Goal: Task Accomplishment & Management: Use online tool/utility

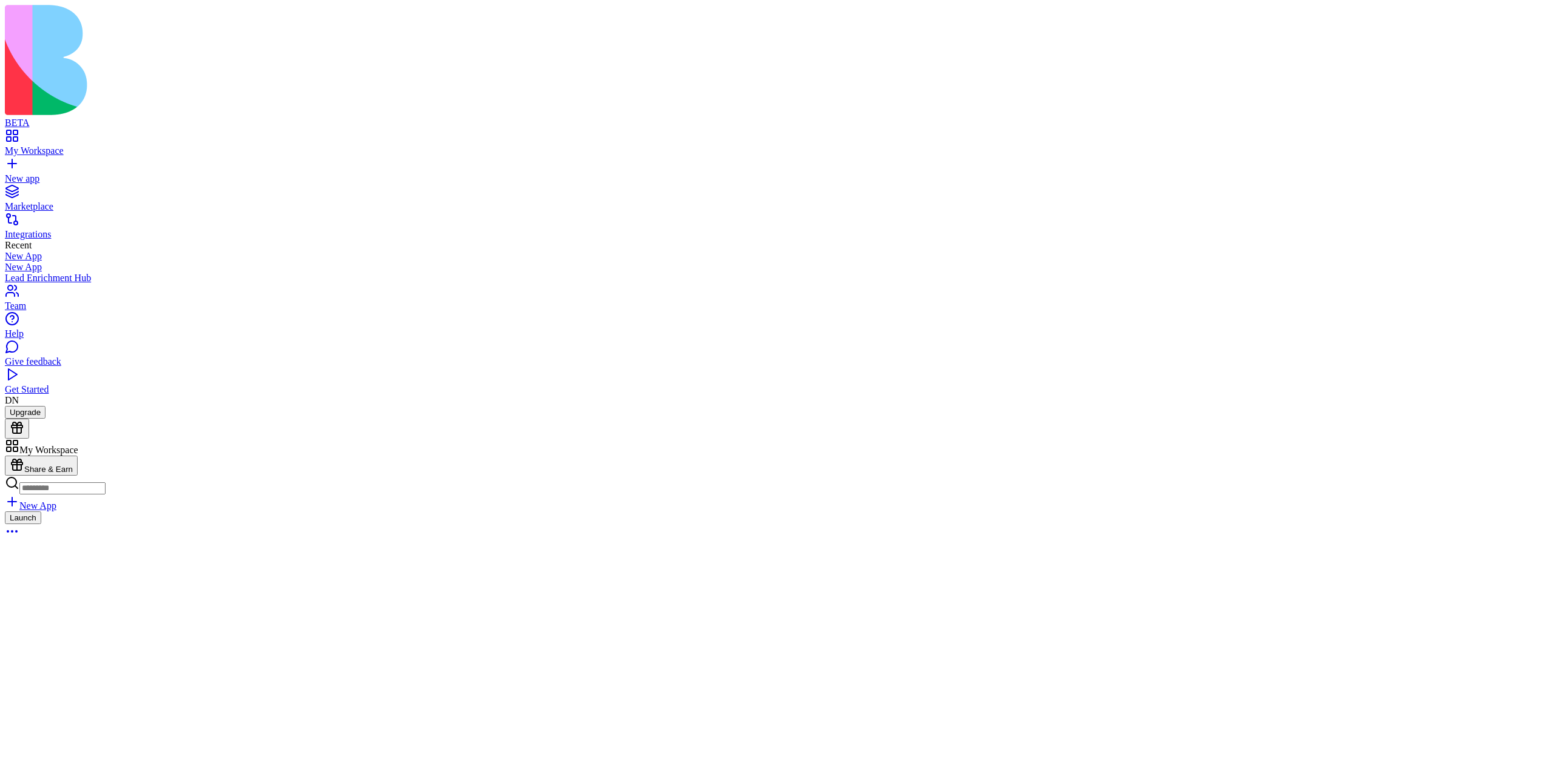
click at [83, 173] on div "New app" at bounding box center [776, 178] width 1543 height 11
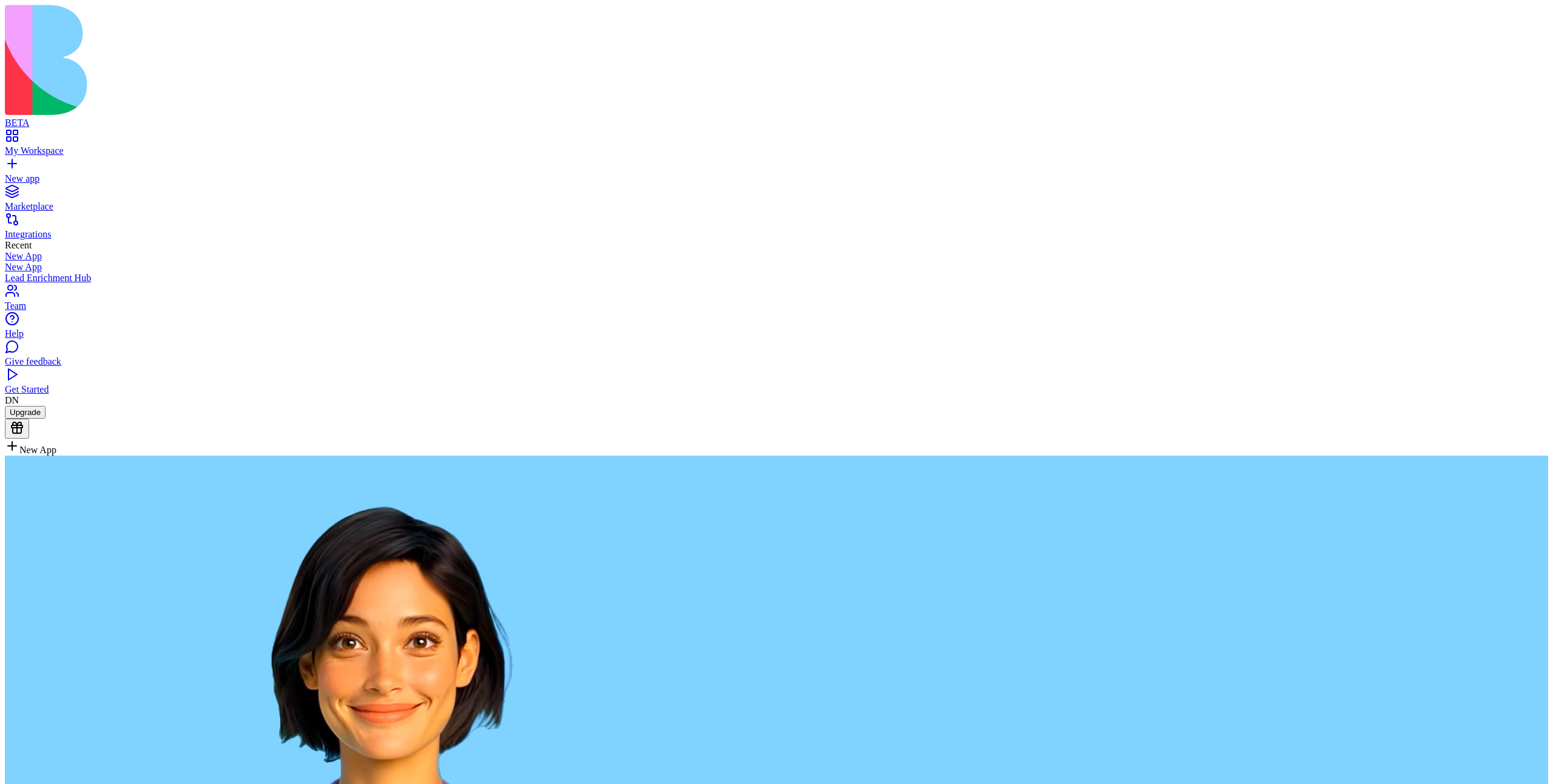
type textarea "**********"
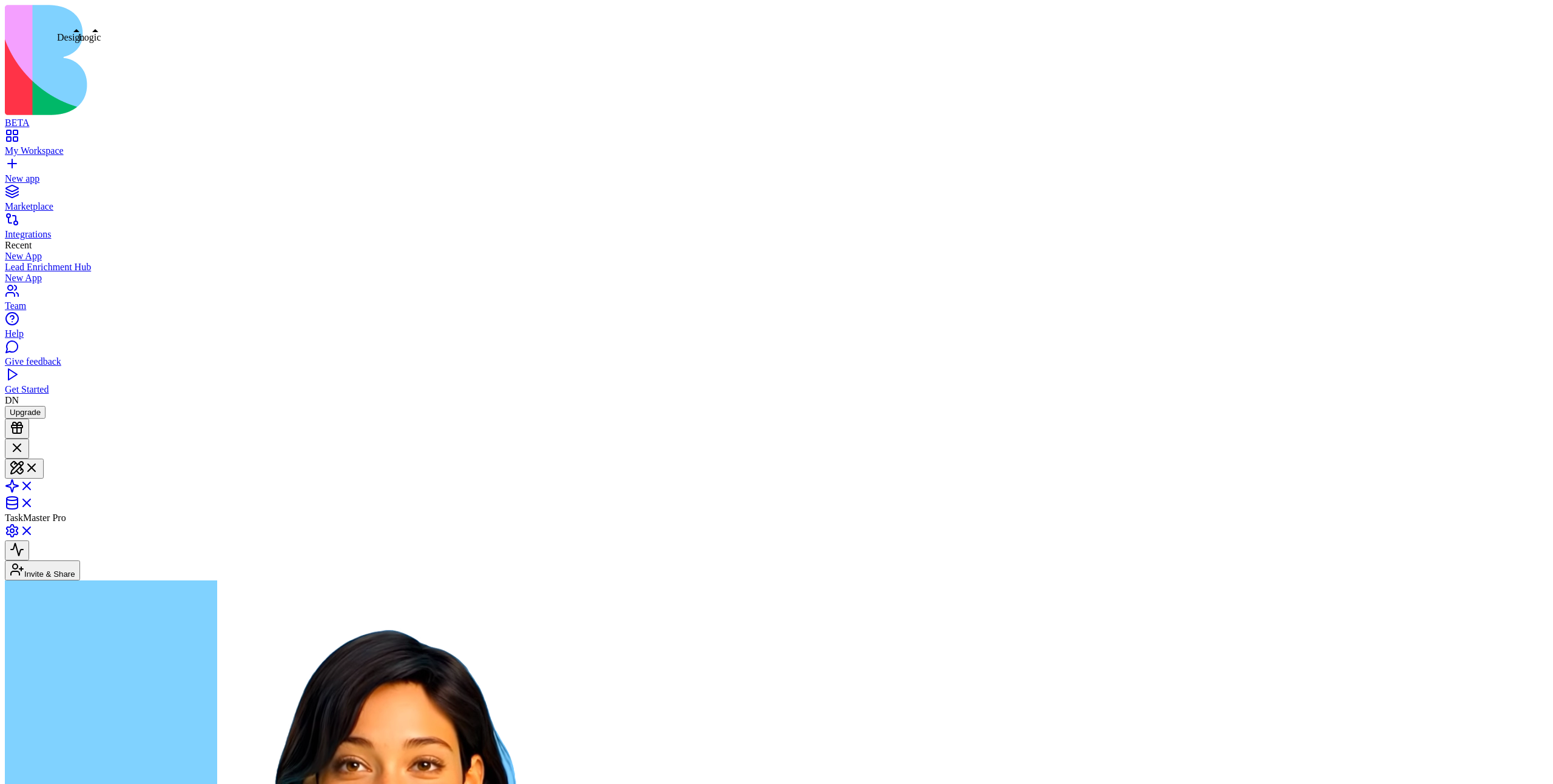
click at [38, 468] on span at bounding box center [38, 472] width 0 height 9
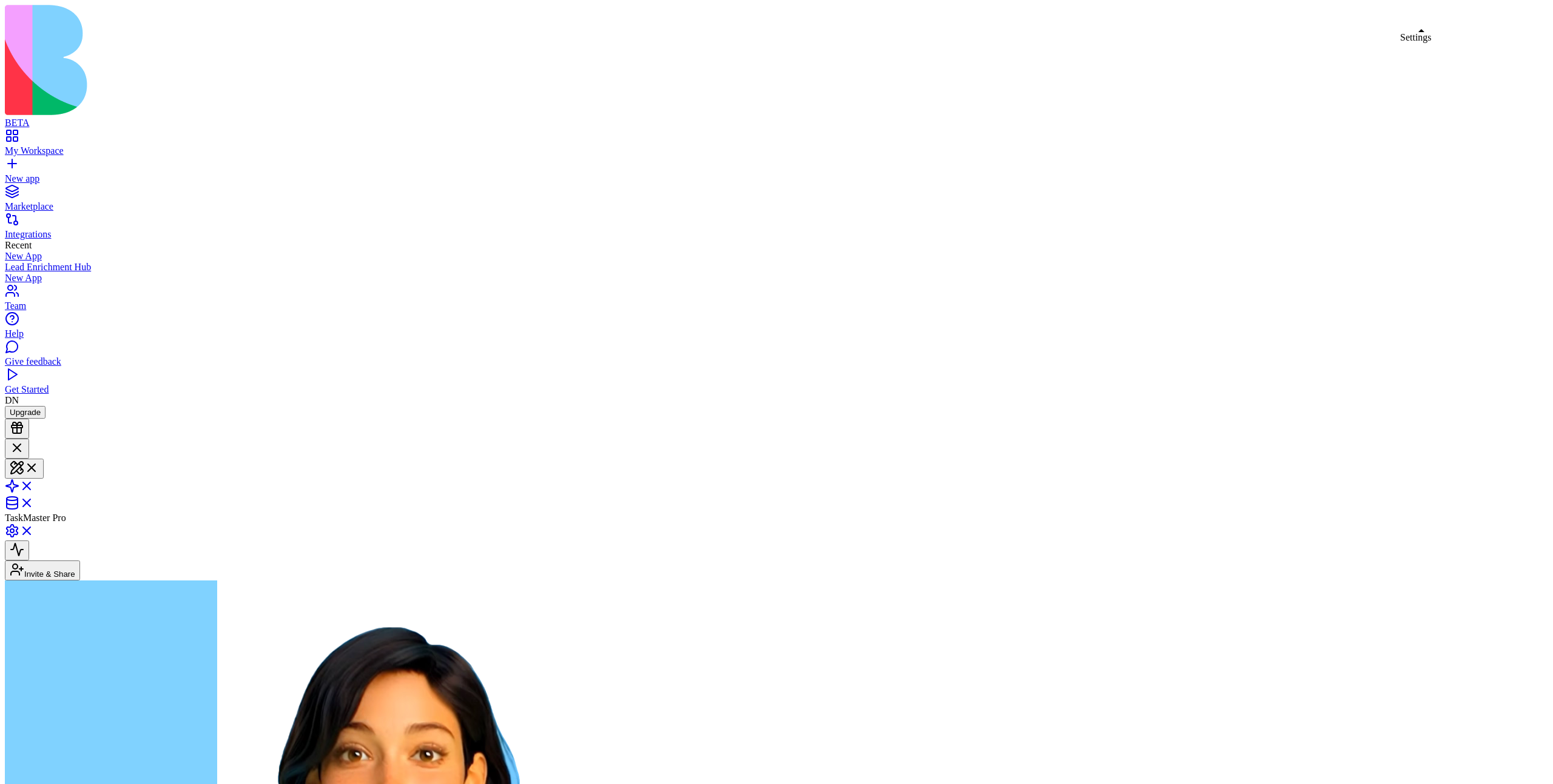
click at [34, 530] on link at bounding box center [19, 535] width 29 height 10
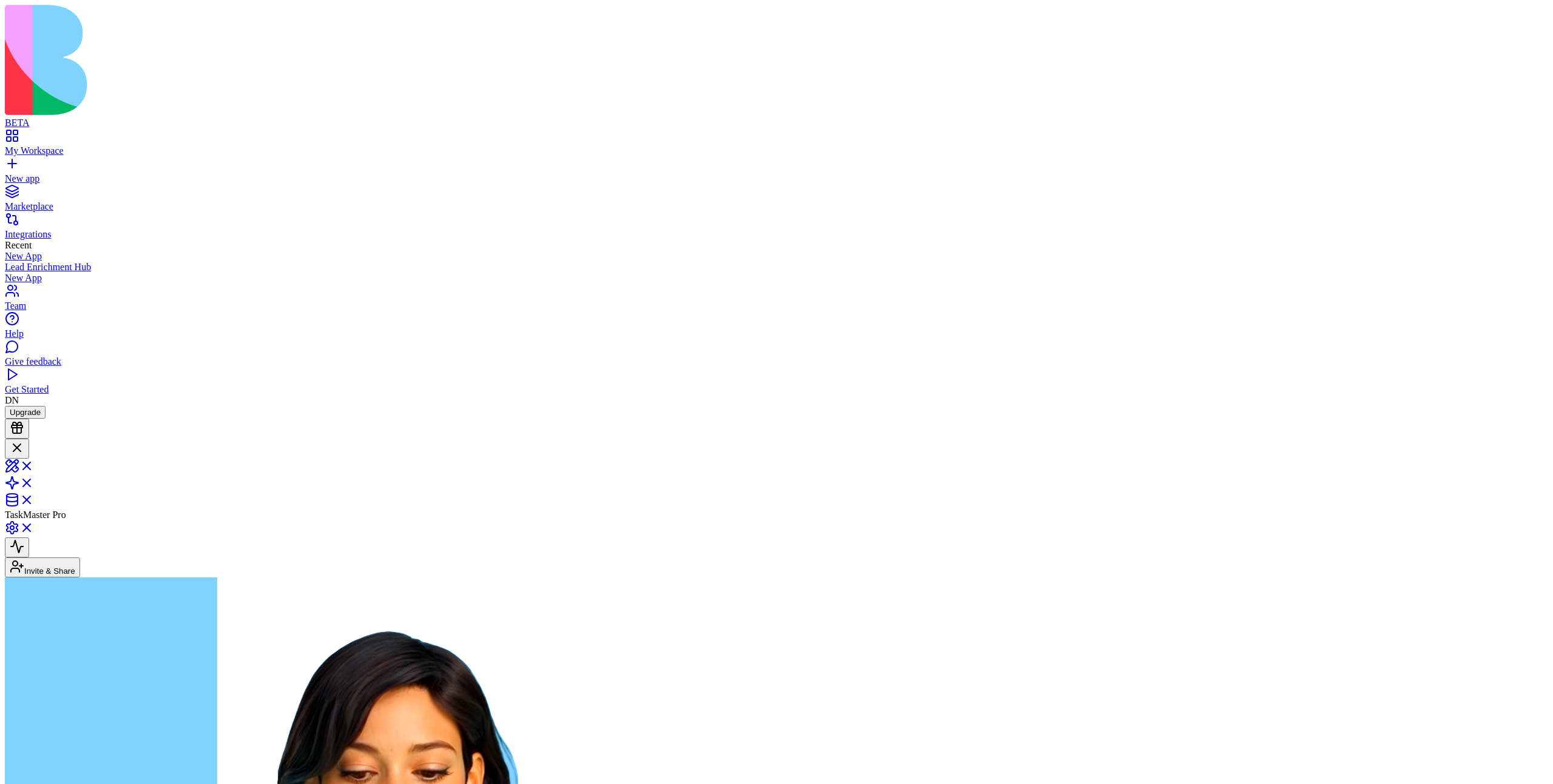
click at [75, 145] on div "My Workspace" at bounding box center [776, 150] width 1543 height 11
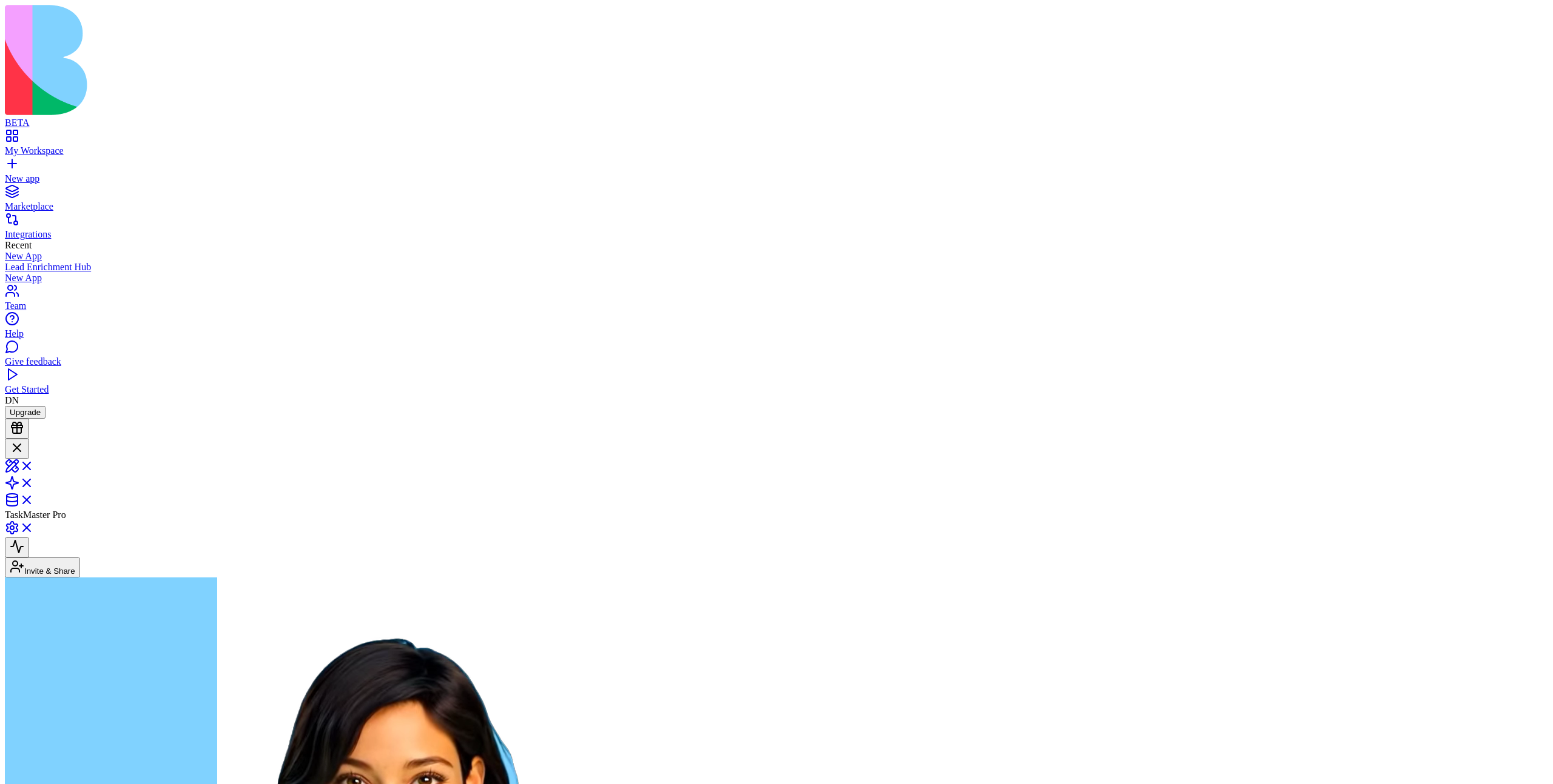
copy span "create a cool looking todo list app"
click at [34, 465] on span at bounding box center [34, 470] width 0 height 10
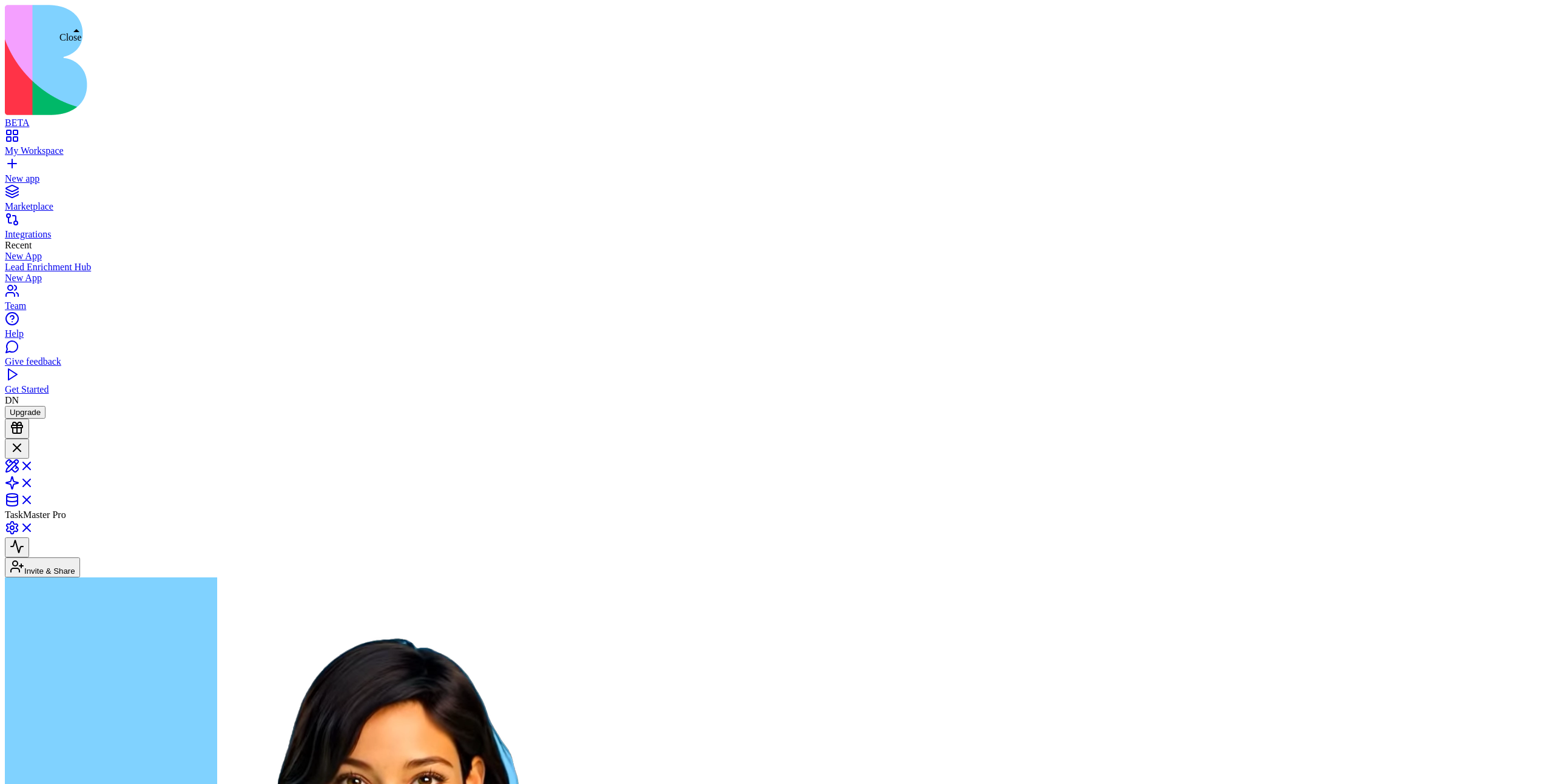
click at [34, 465] on span at bounding box center [34, 470] width 0 height 10
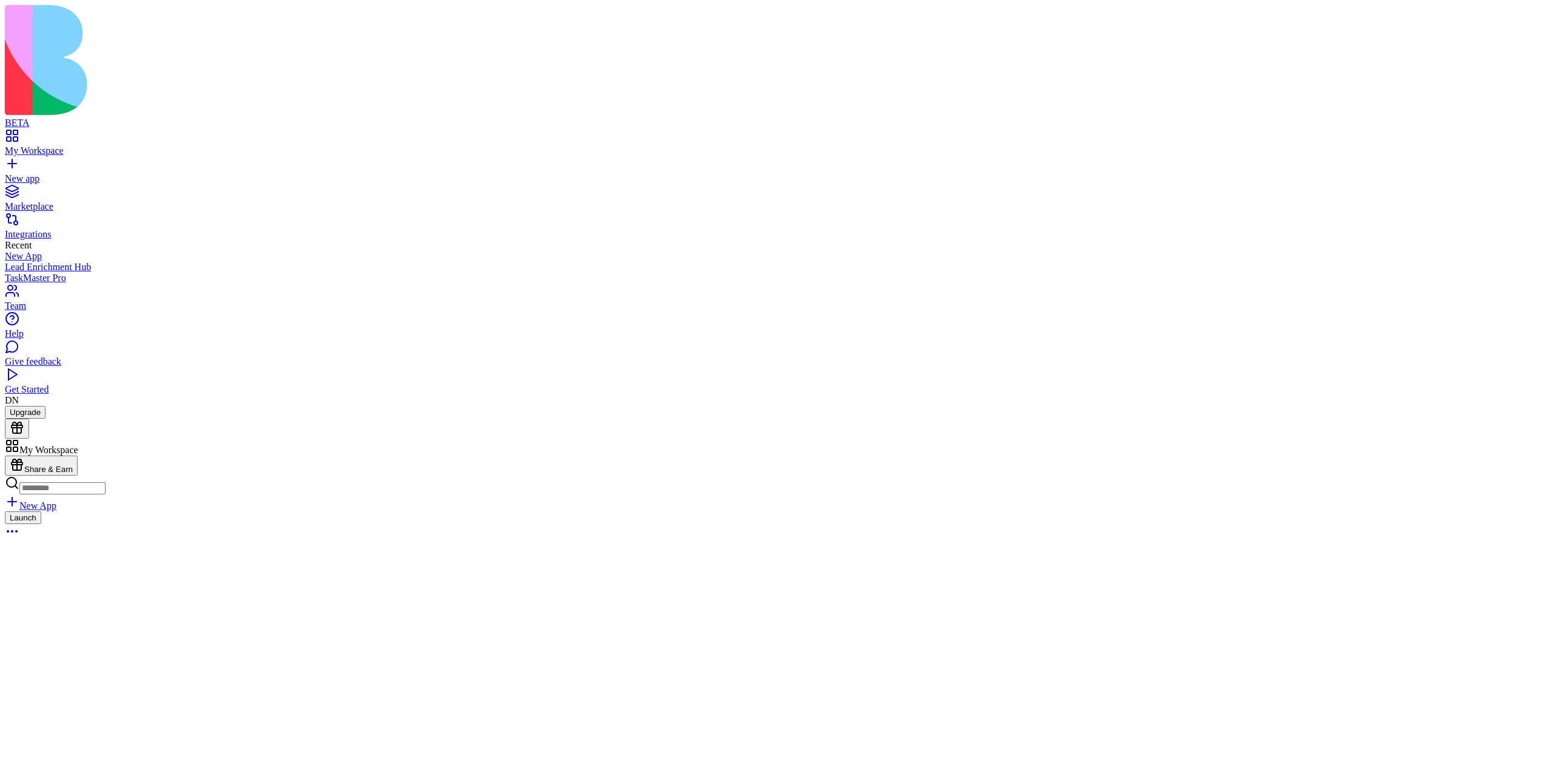
click at [105, 482] on input at bounding box center [62, 488] width 86 height 13
type input "*********"
click at [41, 513] on button "Launch" at bounding box center [23, 519] width 37 height 13
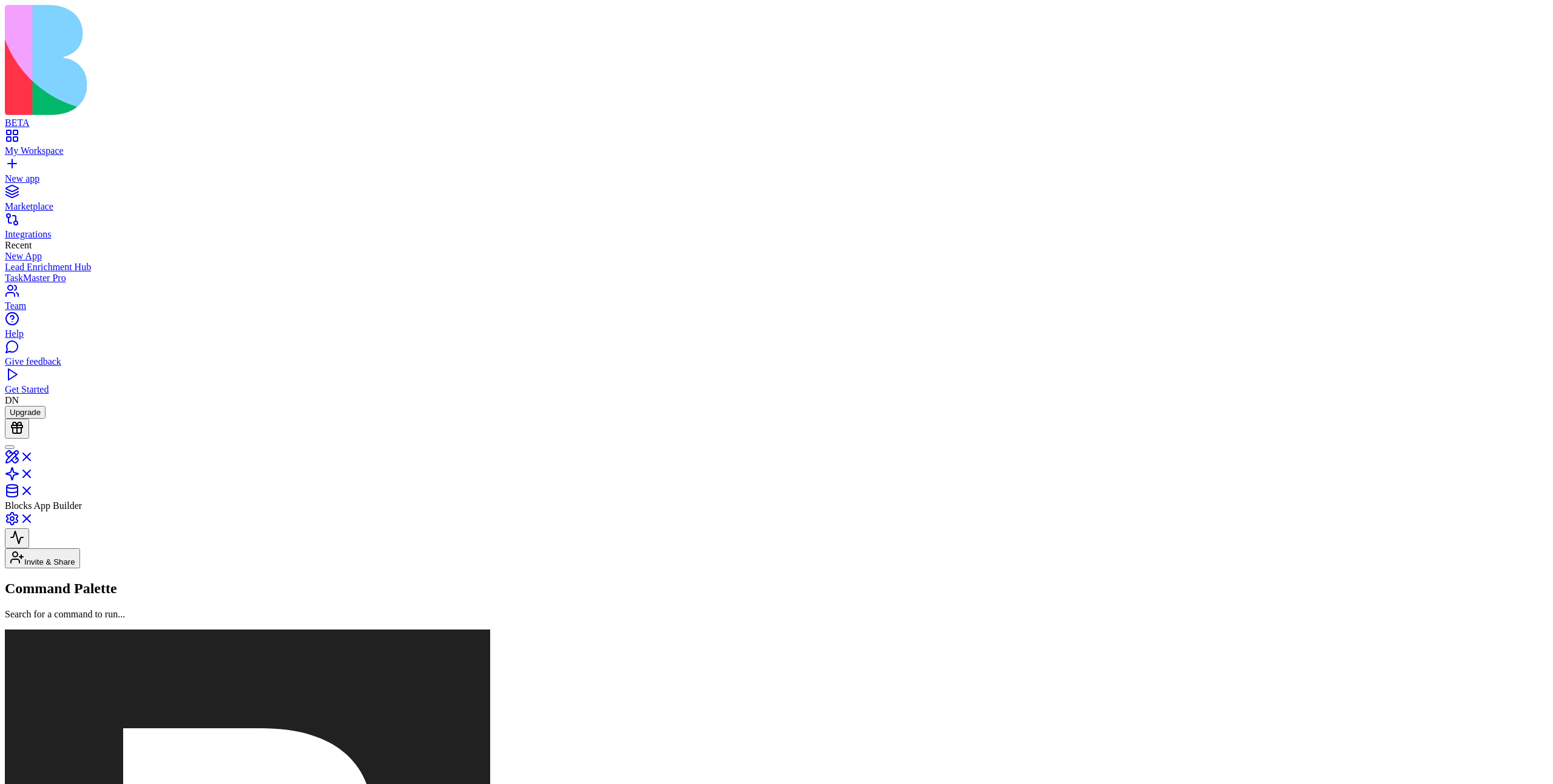
click at [529, 439] on header "Blocks App Builder Invite & Share" at bounding box center [776, 503] width 1543 height 130
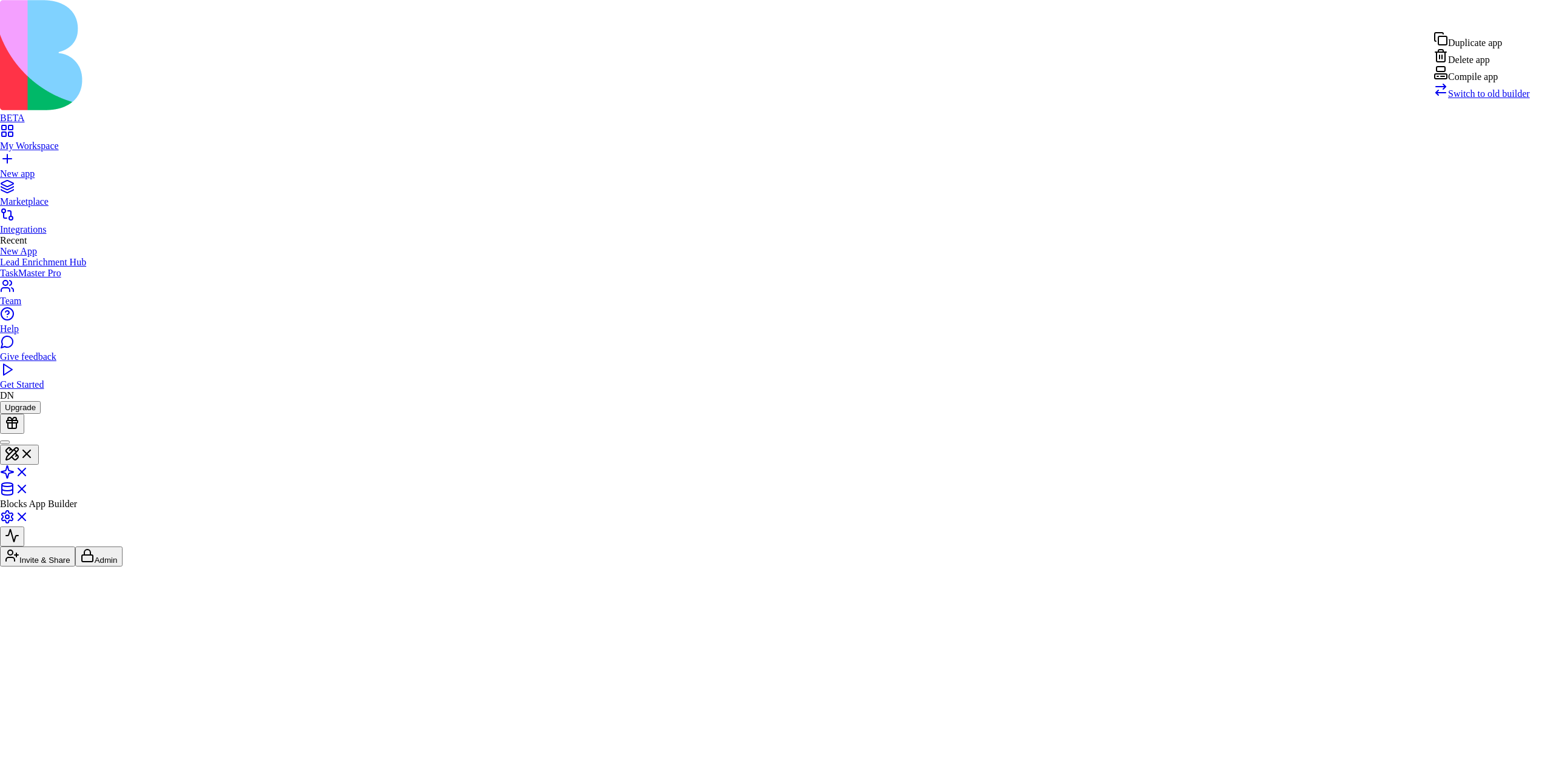
click at [1517, 99] on span "Switch to old builder" at bounding box center [1489, 94] width 82 height 10
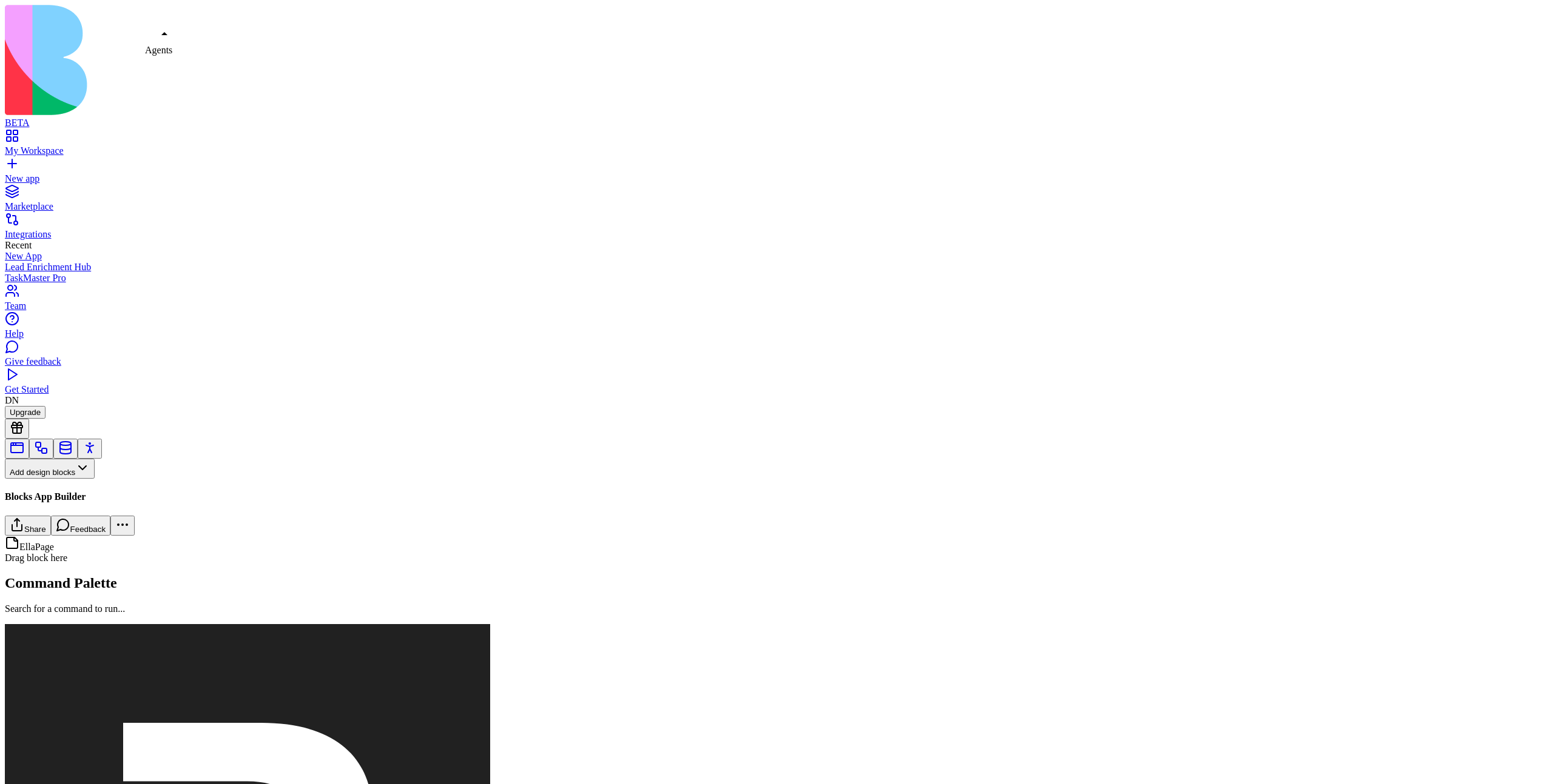
click at [97, 448] on link at bounding box center [89, 452] width 14 height 9
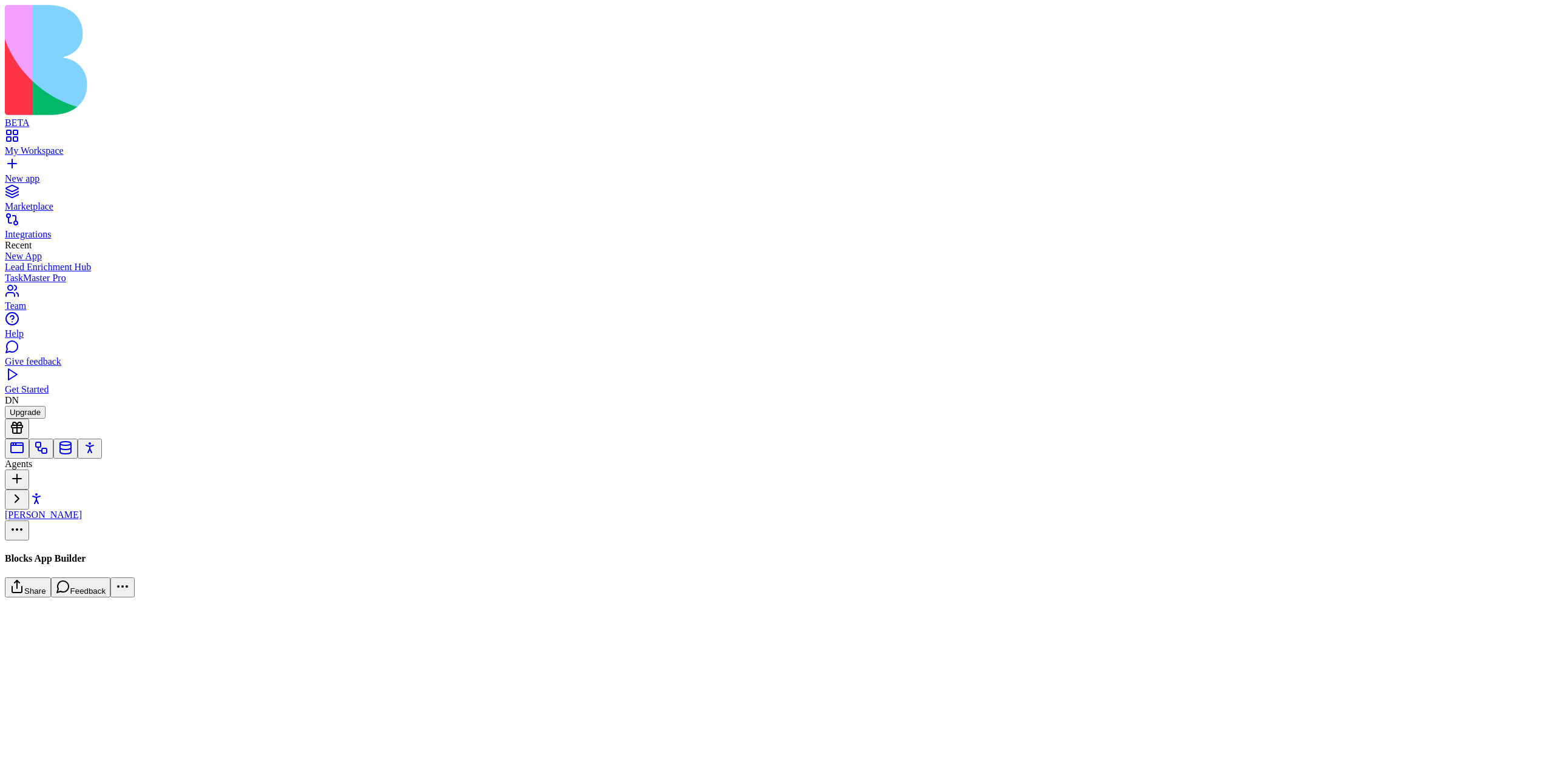
click at [105, 497] on link "[PERSON_NAME]" at bounding box center [80, 517] width 151 height 41
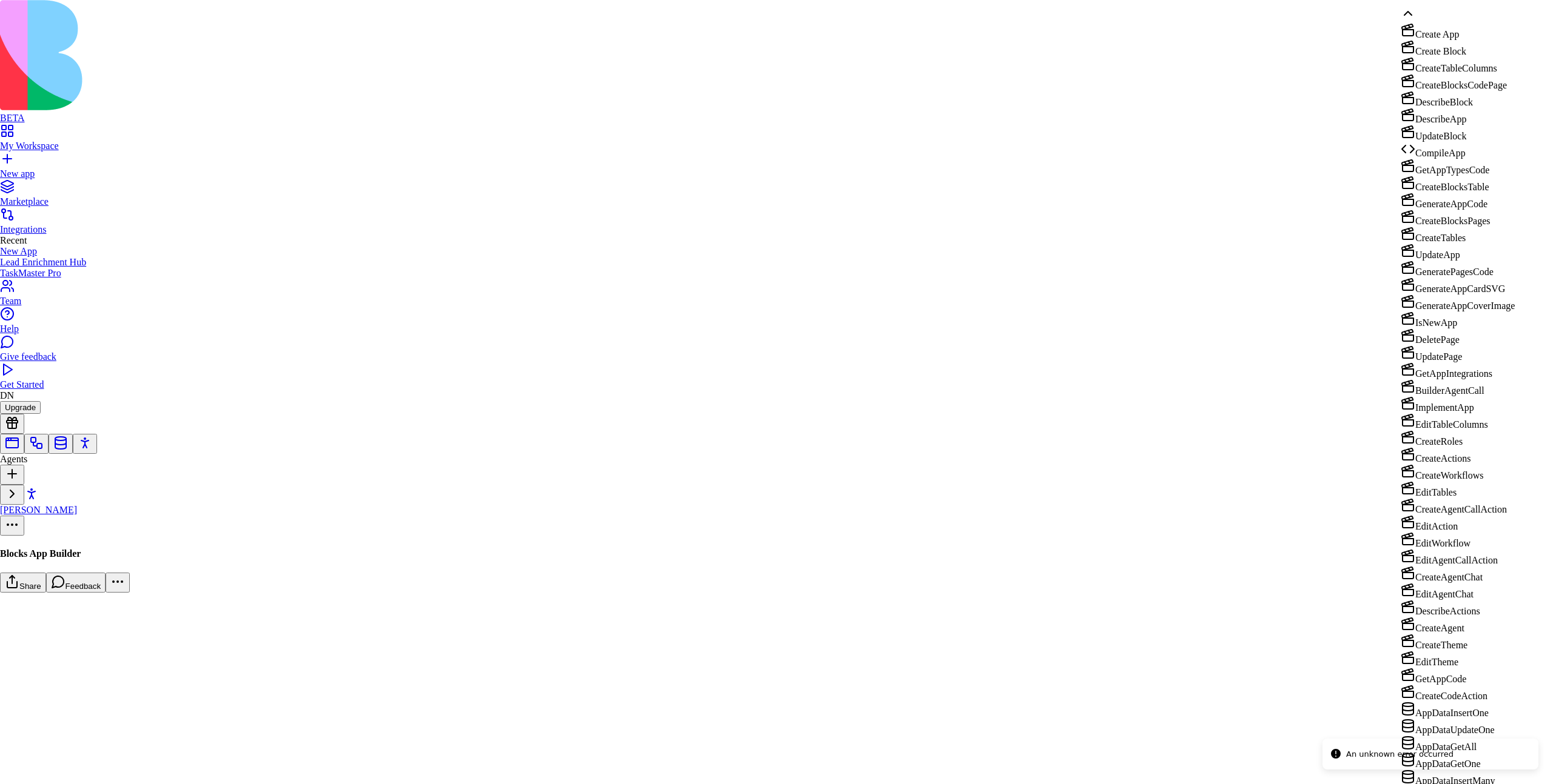
scroll to position [262, 0]
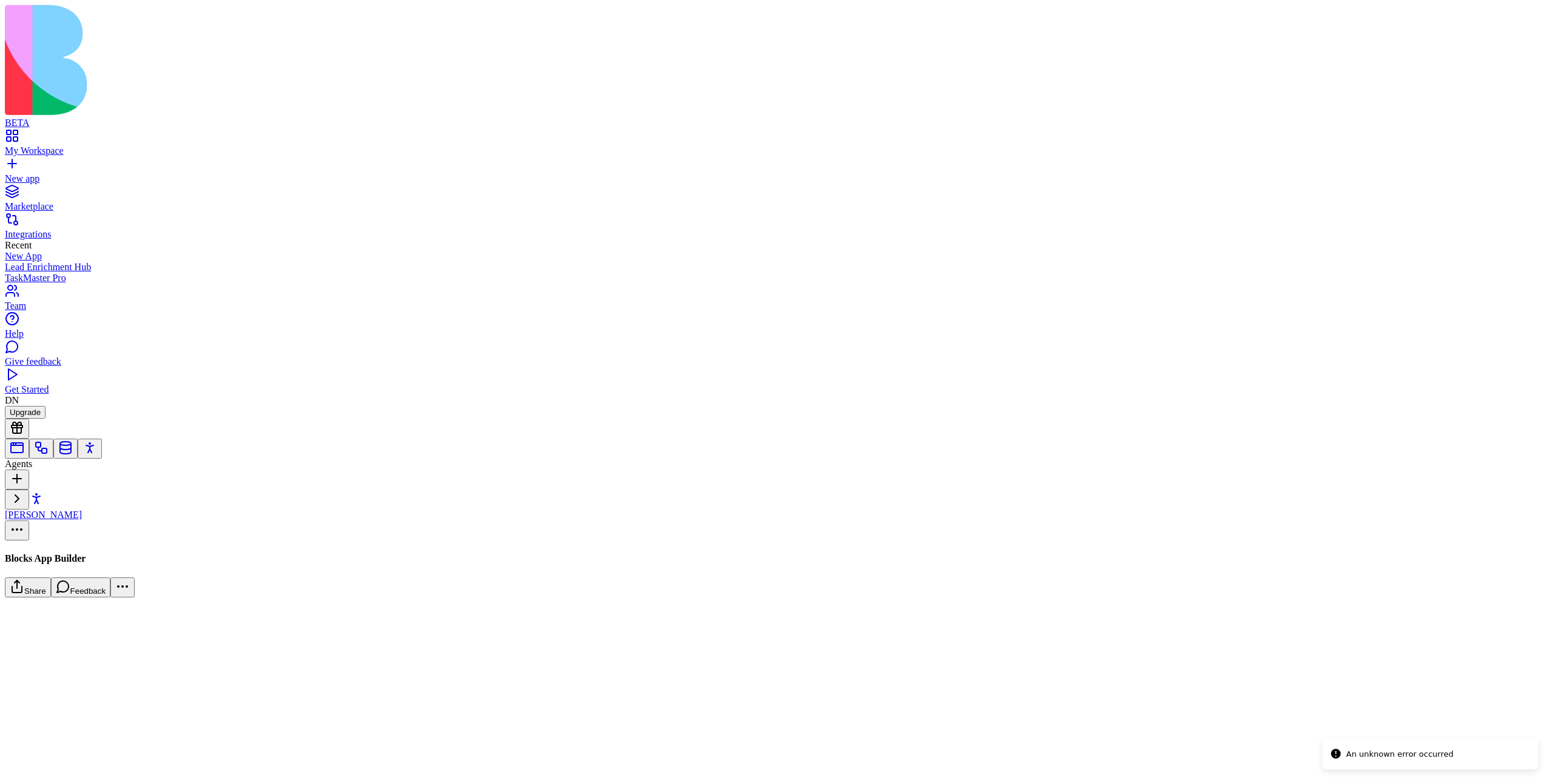
click at [110, 497] on link "Ella" at bounding box center [80, 517] width 151 height 41
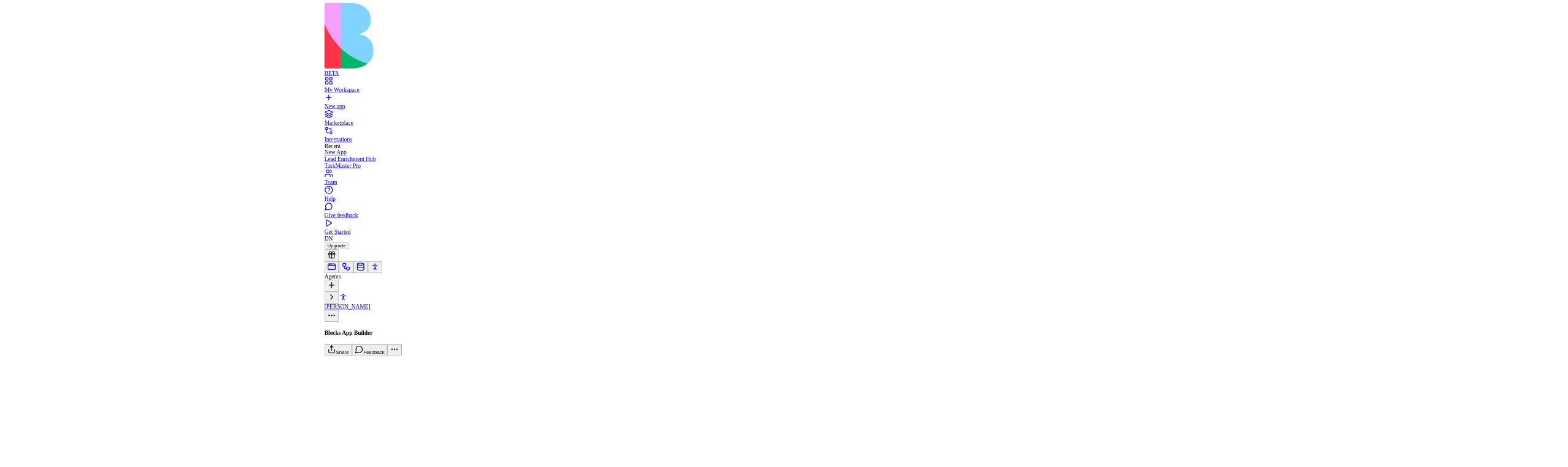
scroll to position [367, 0]
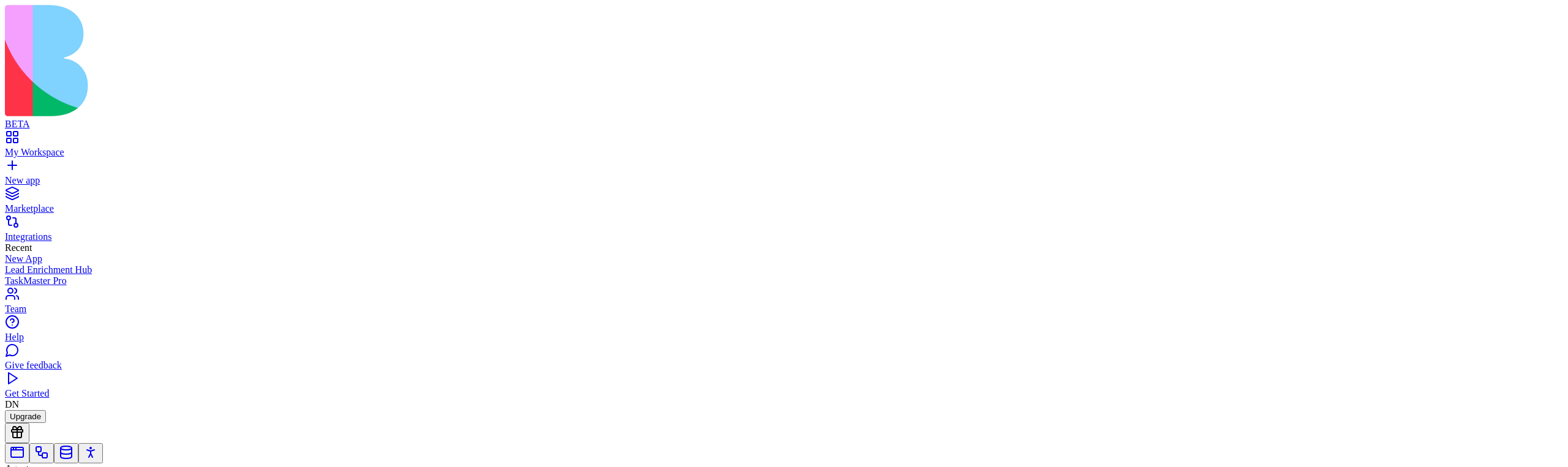
scroll to position [719, 0]
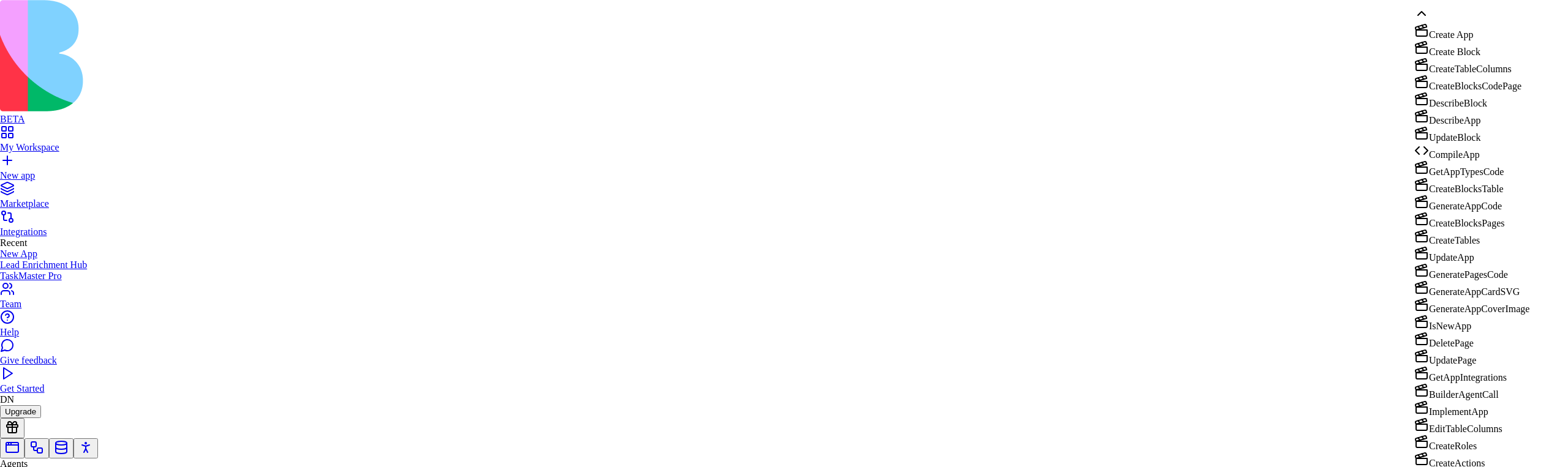
scroll to position [554, 0]
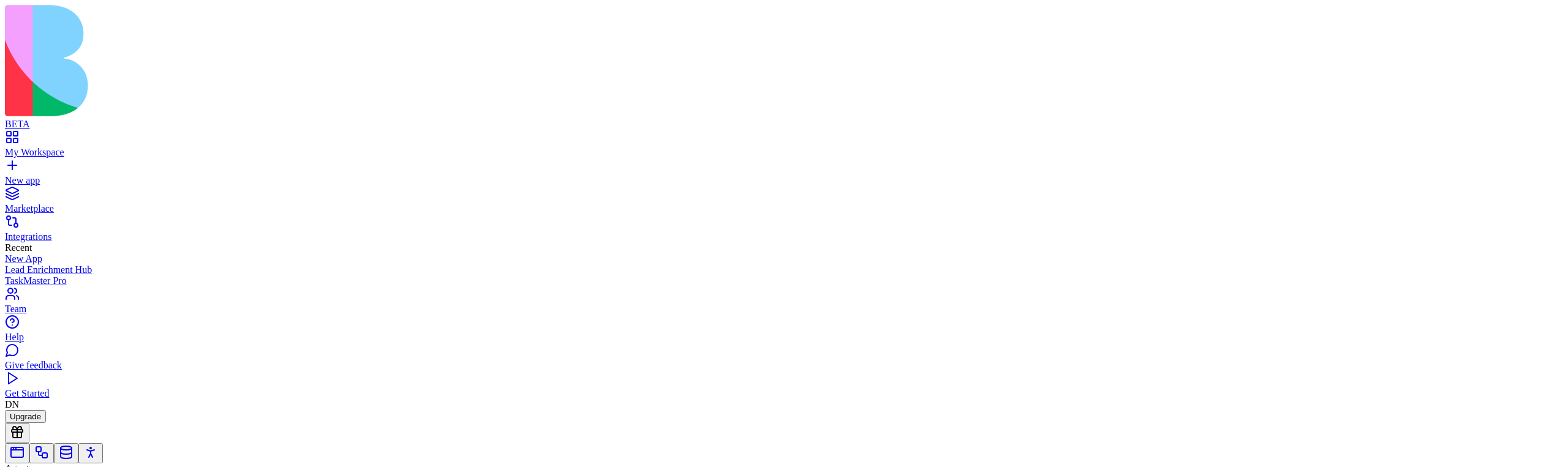
click at [87, 147] on div "My Workspace" at bounding box center [784, 152] width 1558 height 11
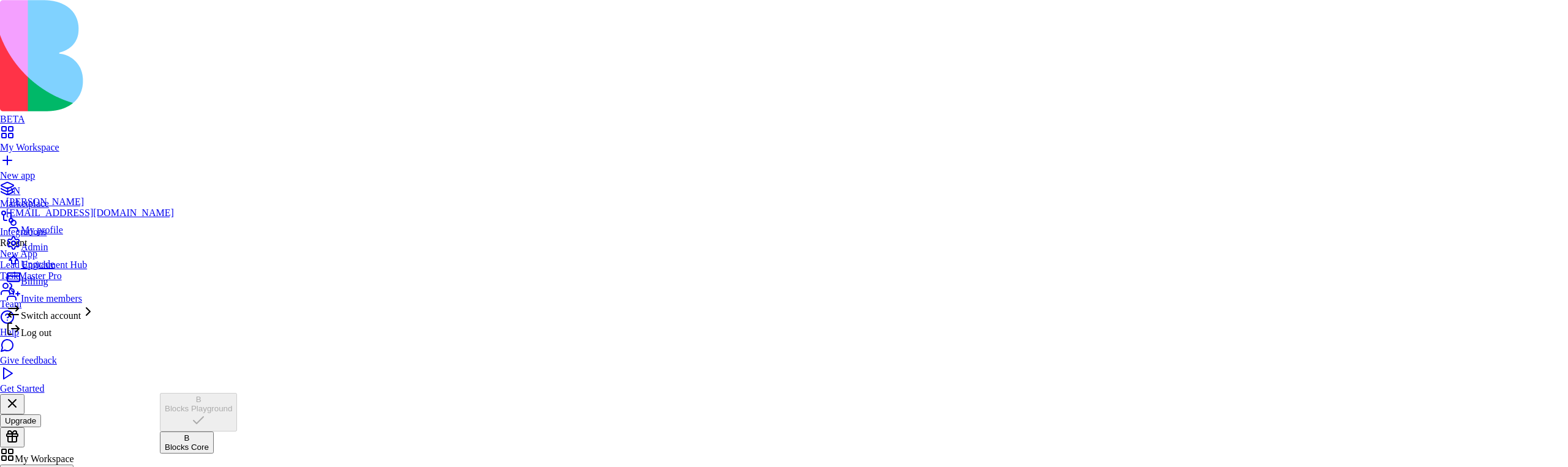
click at [209, 443] on div "Blocks Core" at bounding box center [187, 447] width 44 height 9
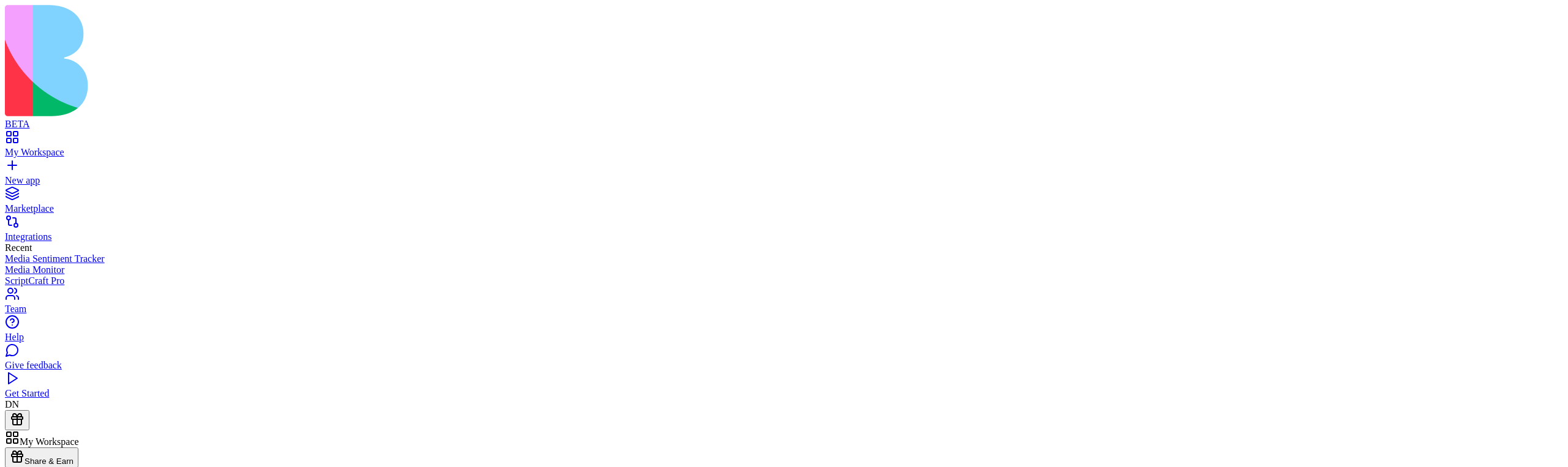
type input "**********"
type input "*********"
type input "*"
type input "**********"
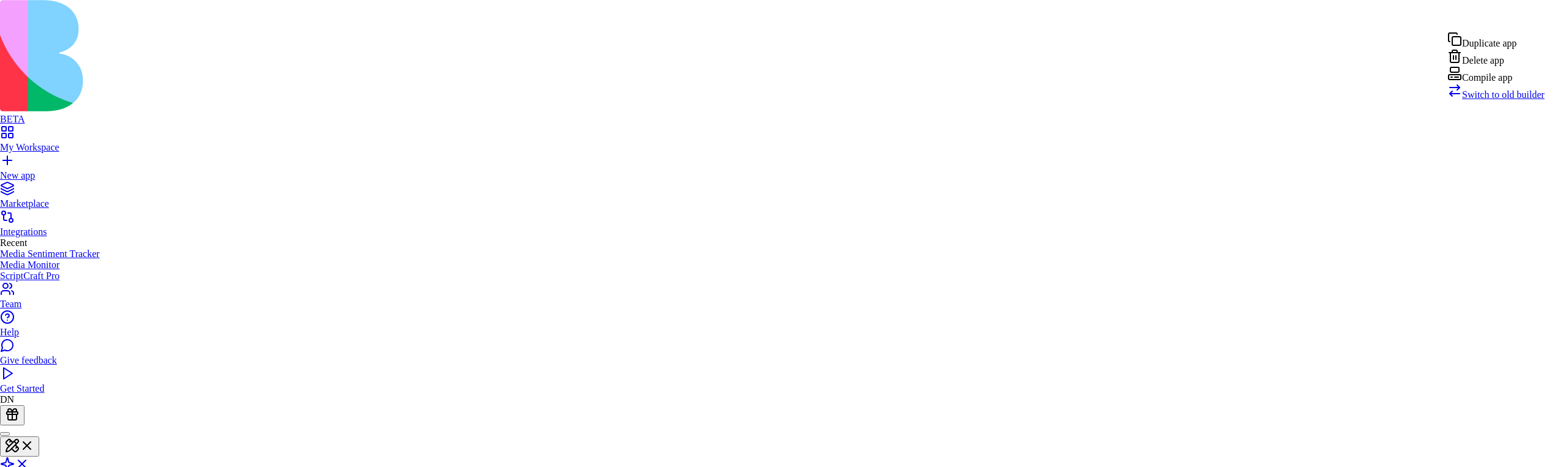
click at [1512, 100] on span "Switch to old builder" at bounding box center [1503, 95] width 83 height 10
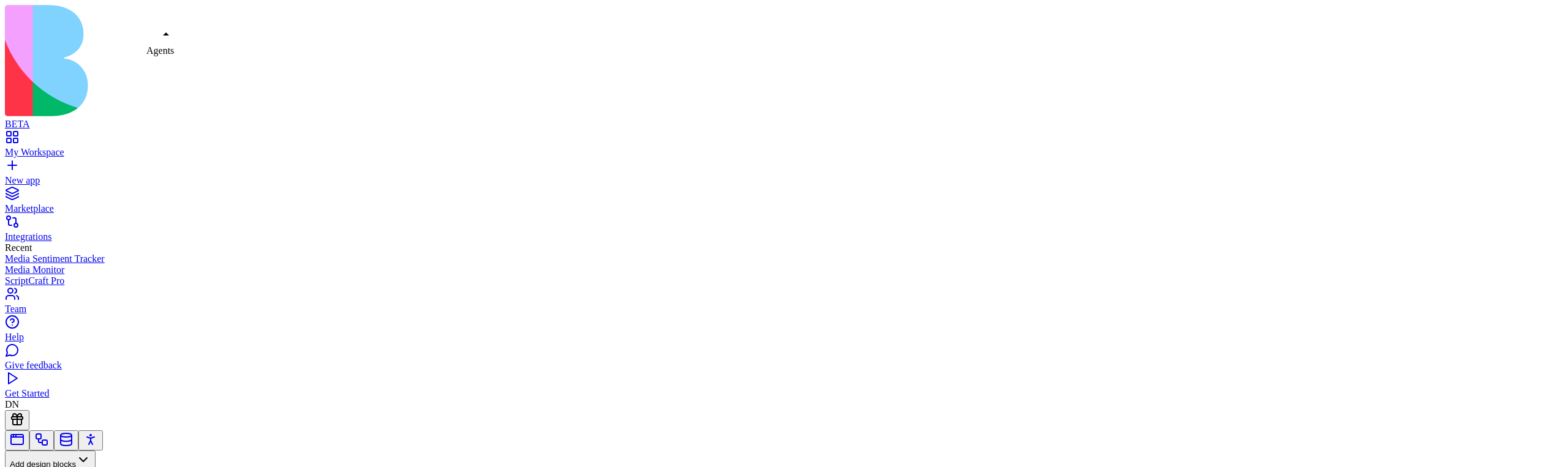
click at [98, 440] on link at bounding box center [90, 444] width 14 height 9
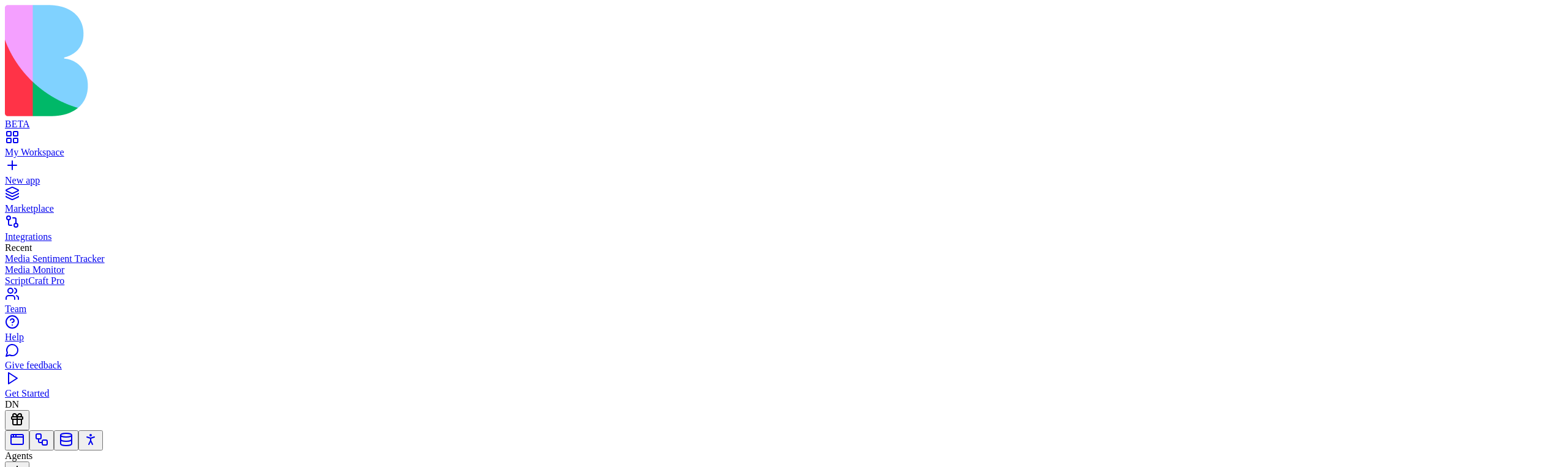
scroll to position [719, 0]
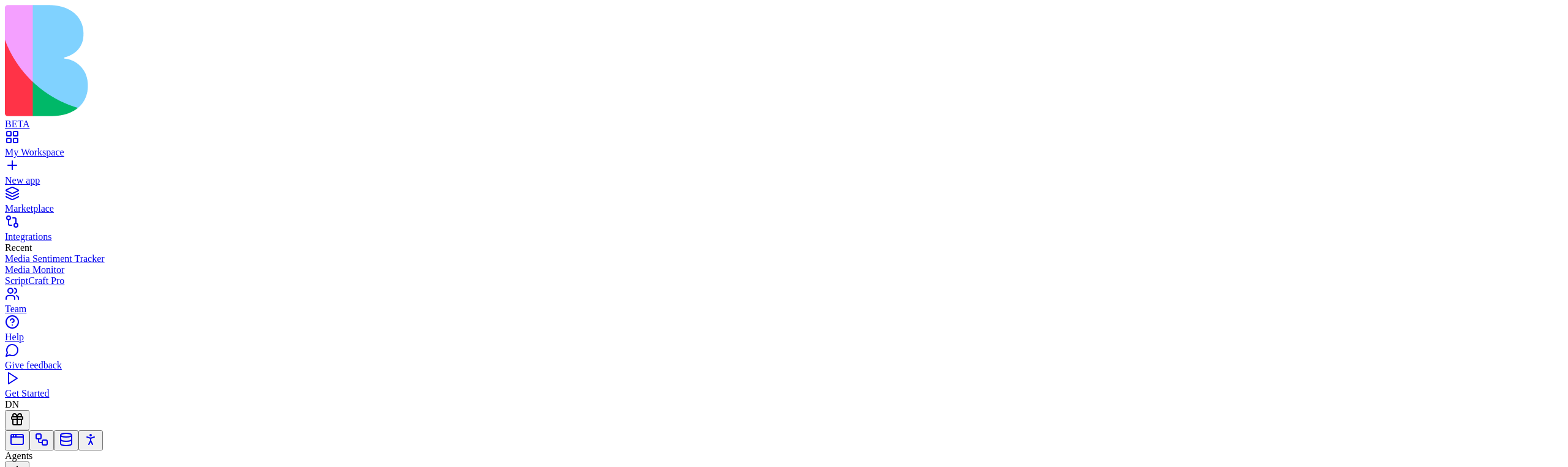
click at [19, 164] on link "New app" at bounding box center [784, 175] width 1558 height 22
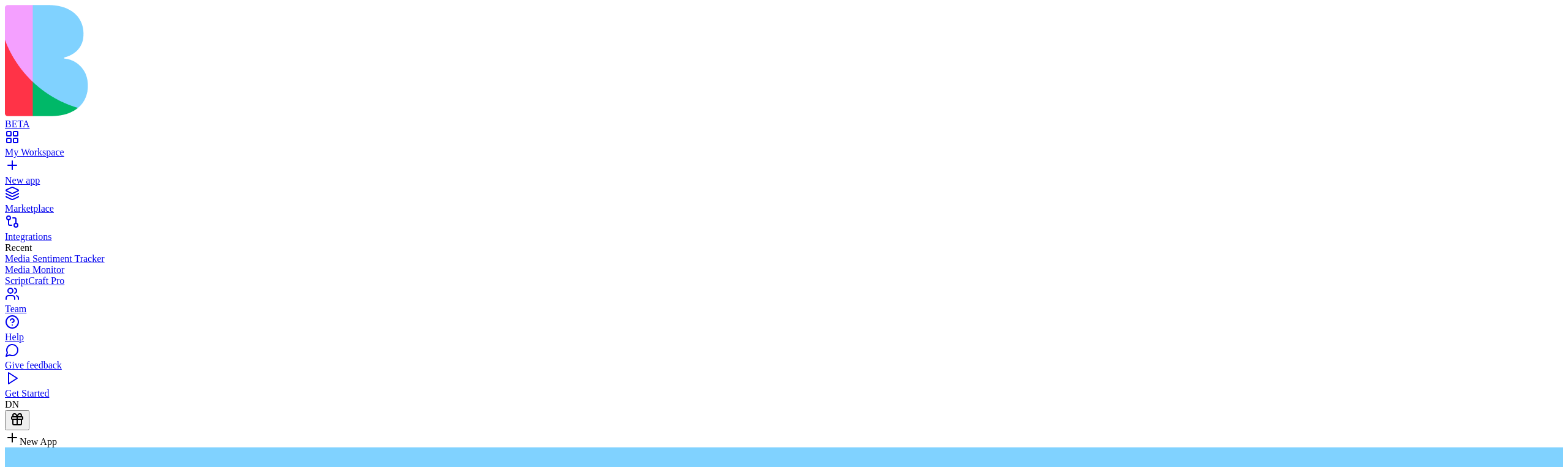
type textarea "**********"
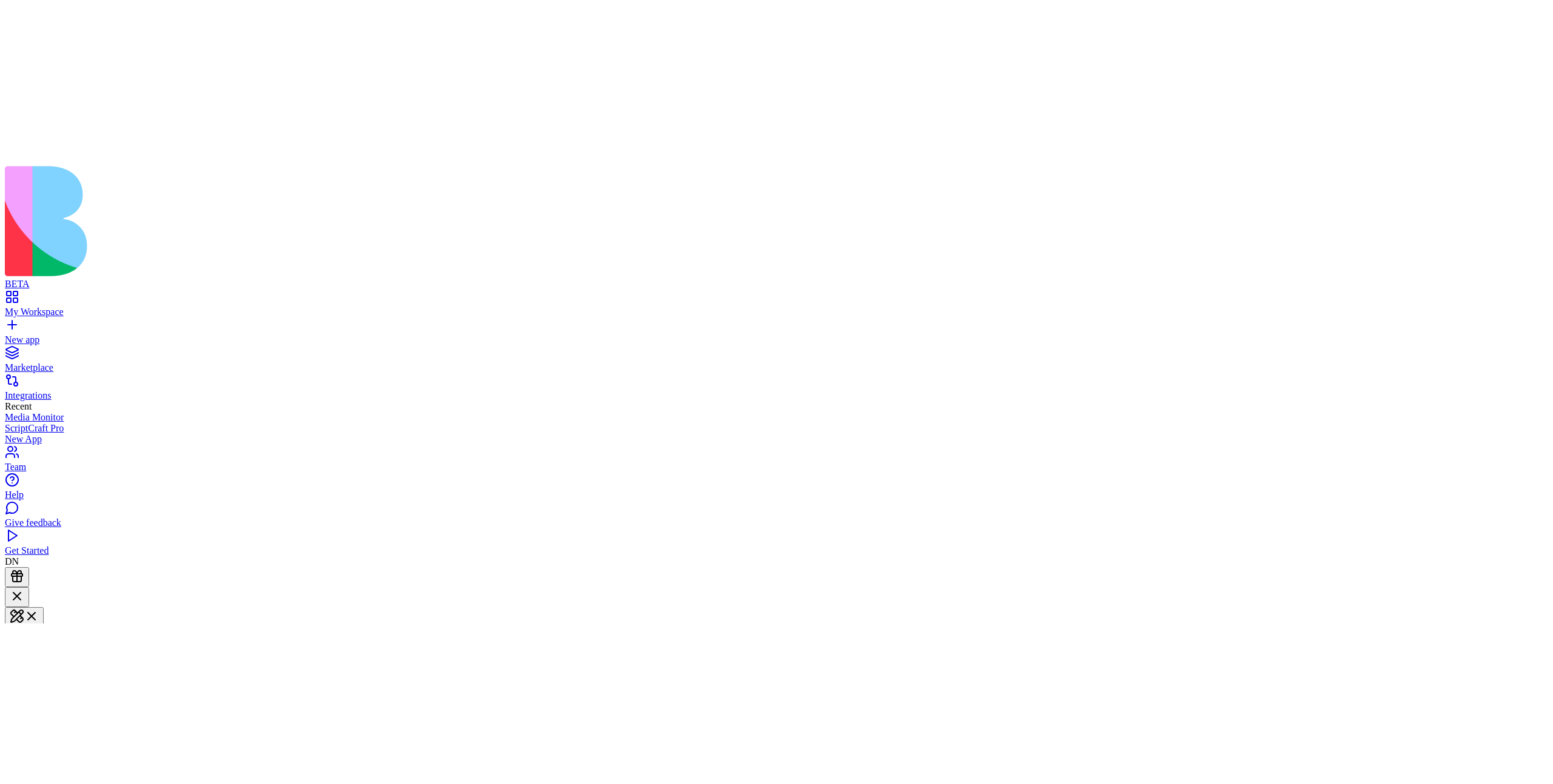
scroll to position [87, 0]
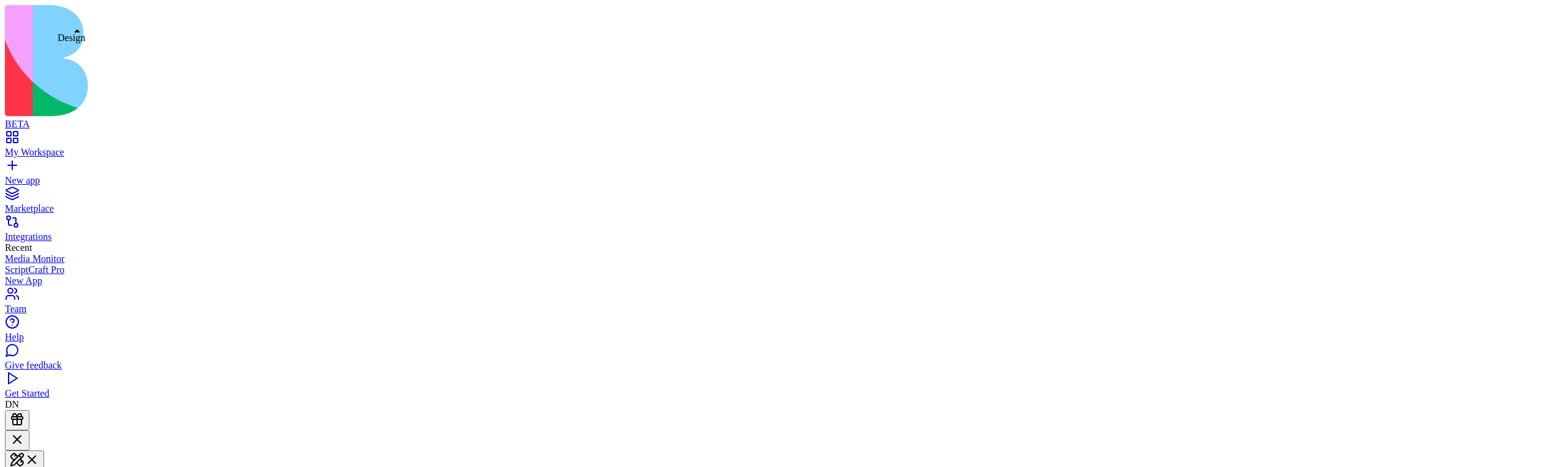
click at [39, 460] on span at bounding box center [39, 464] width 0 height 9
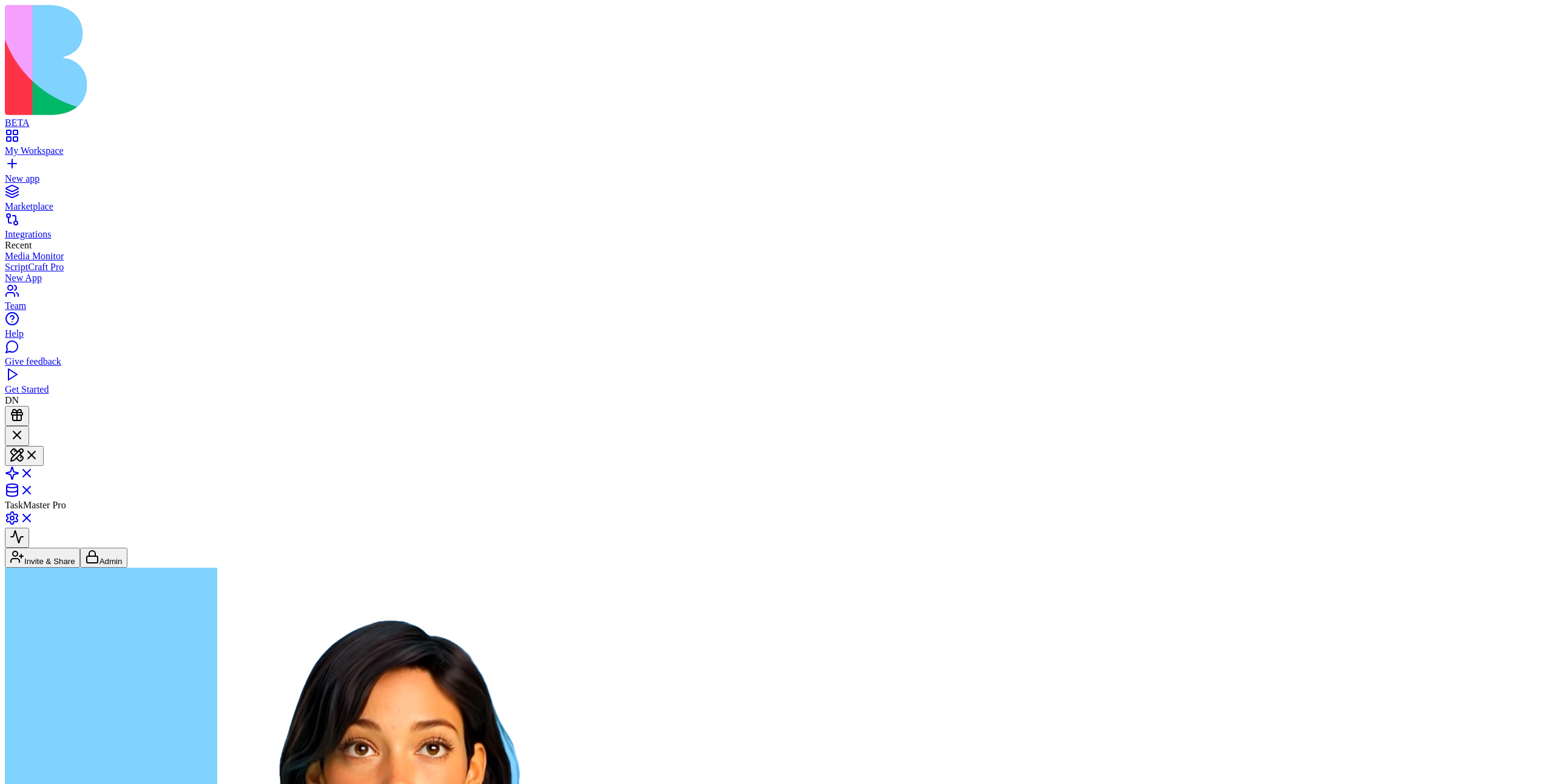
type textarea "**********"
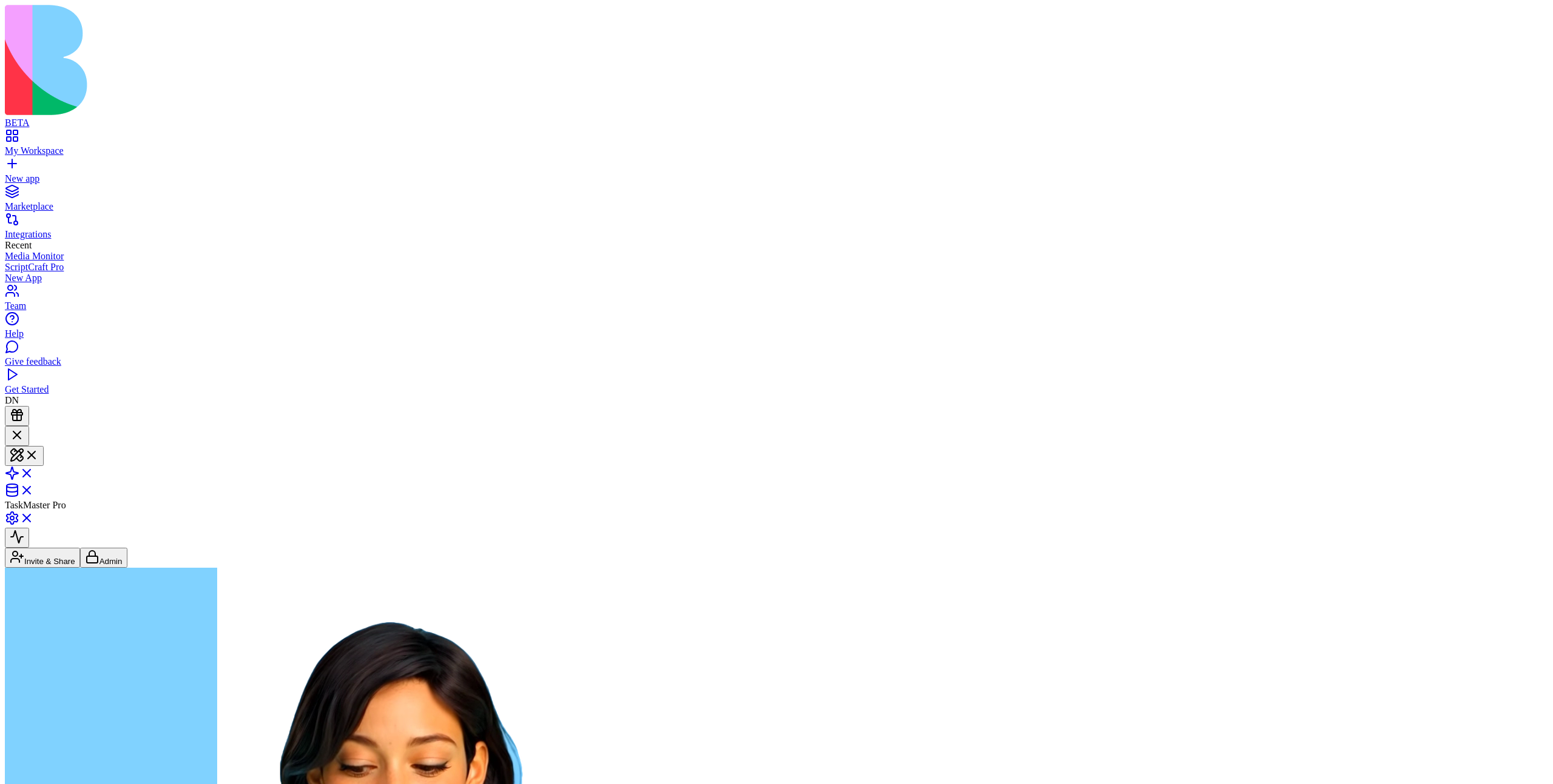
scroll to position [54, 0]
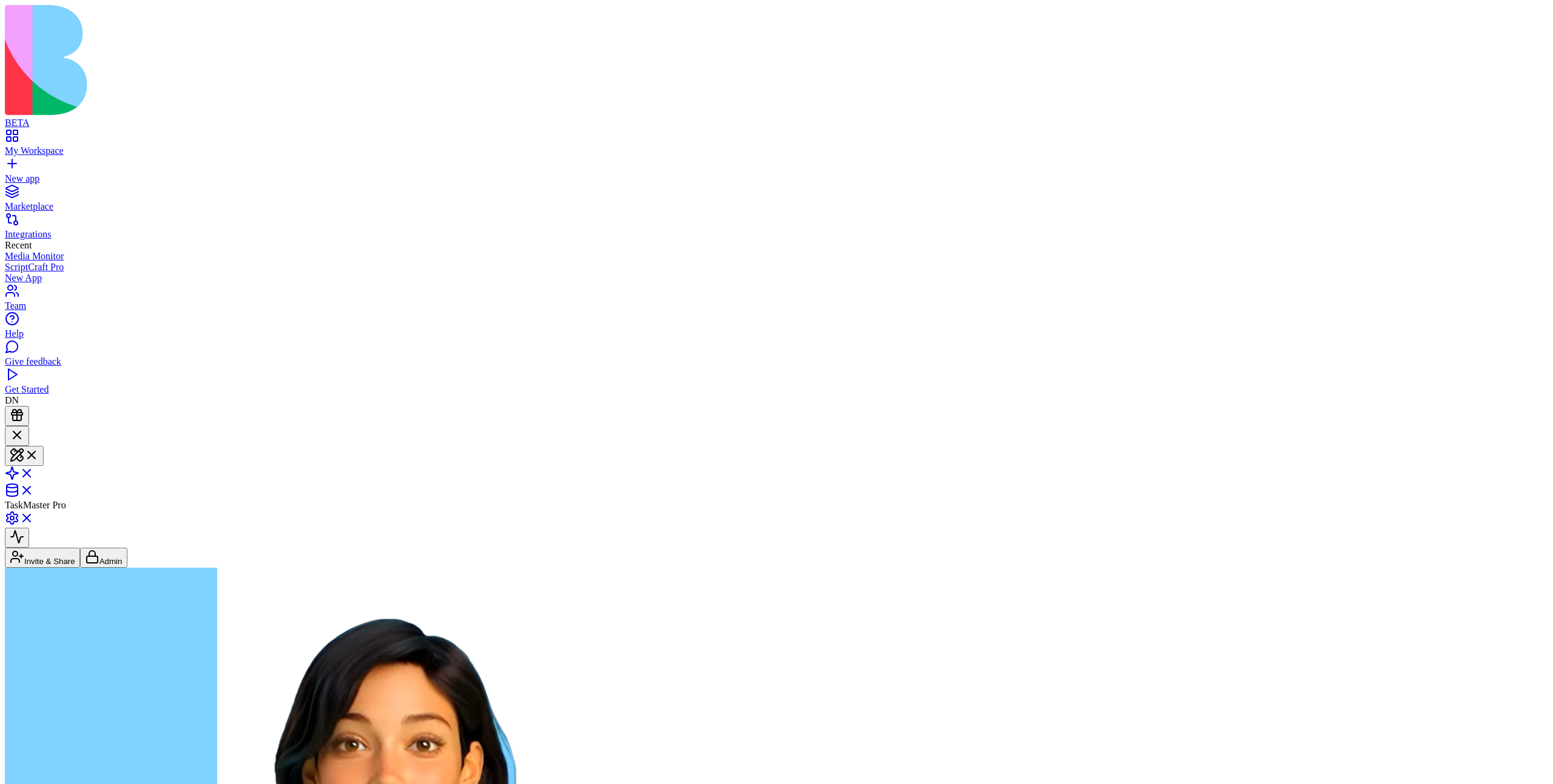
click at [34, 462] on span at bounding box center [34, 477] width 0 height 10
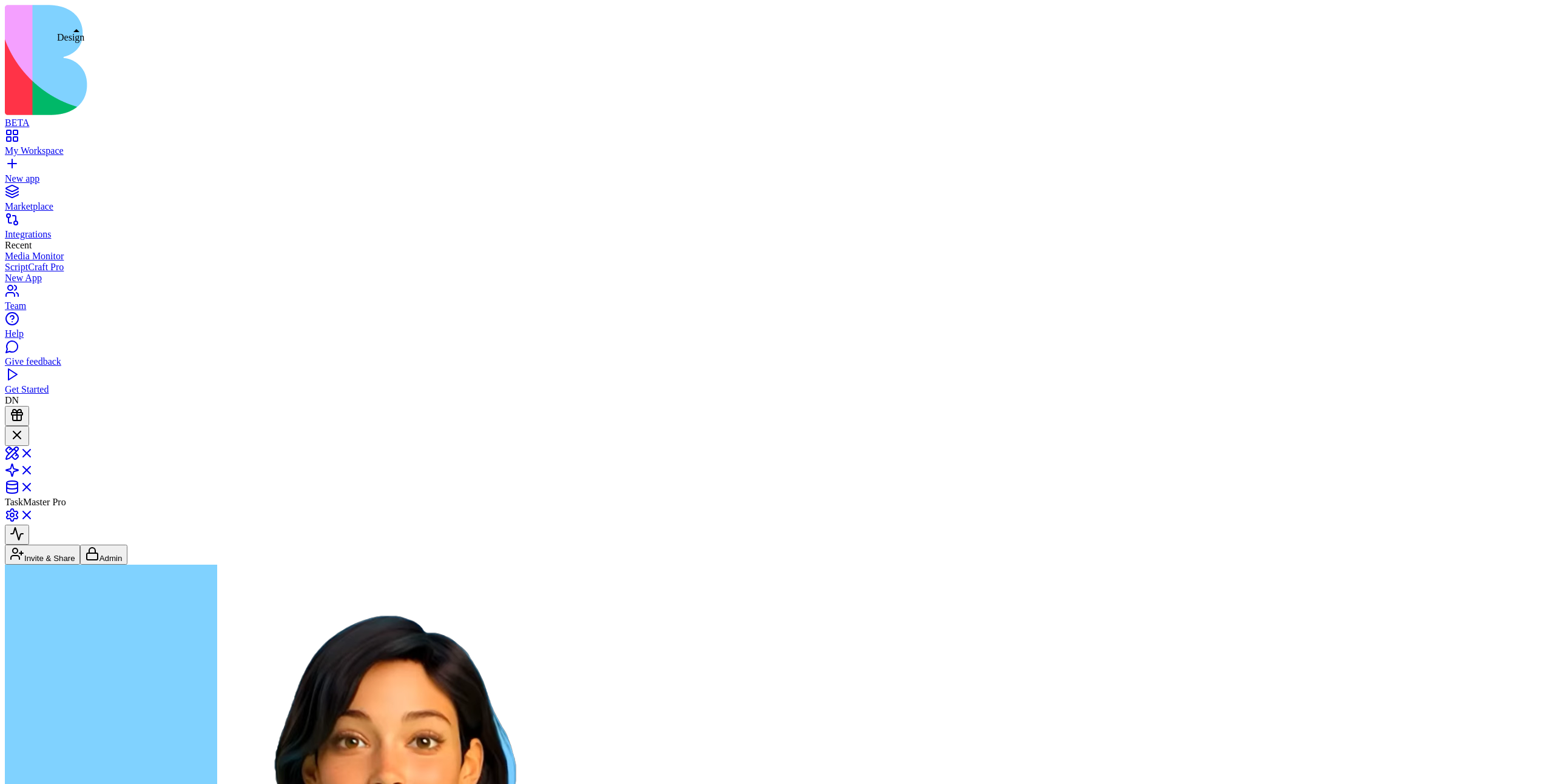
click at [34, 452] on link at bounding box center [19, 457] width 29 height 10
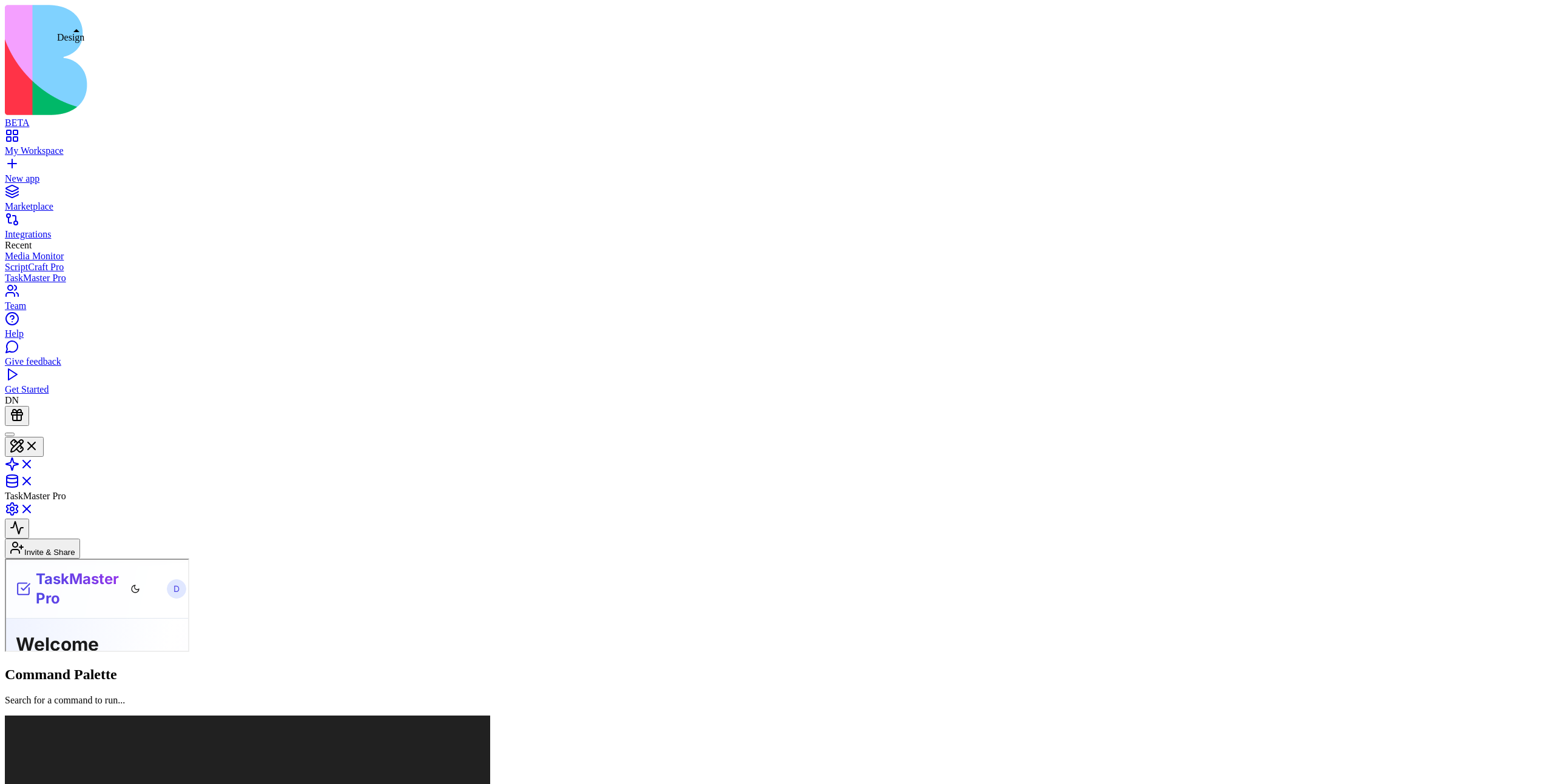
click at [43, 437] on button at bounding box center [24, 447] width 38 height 20
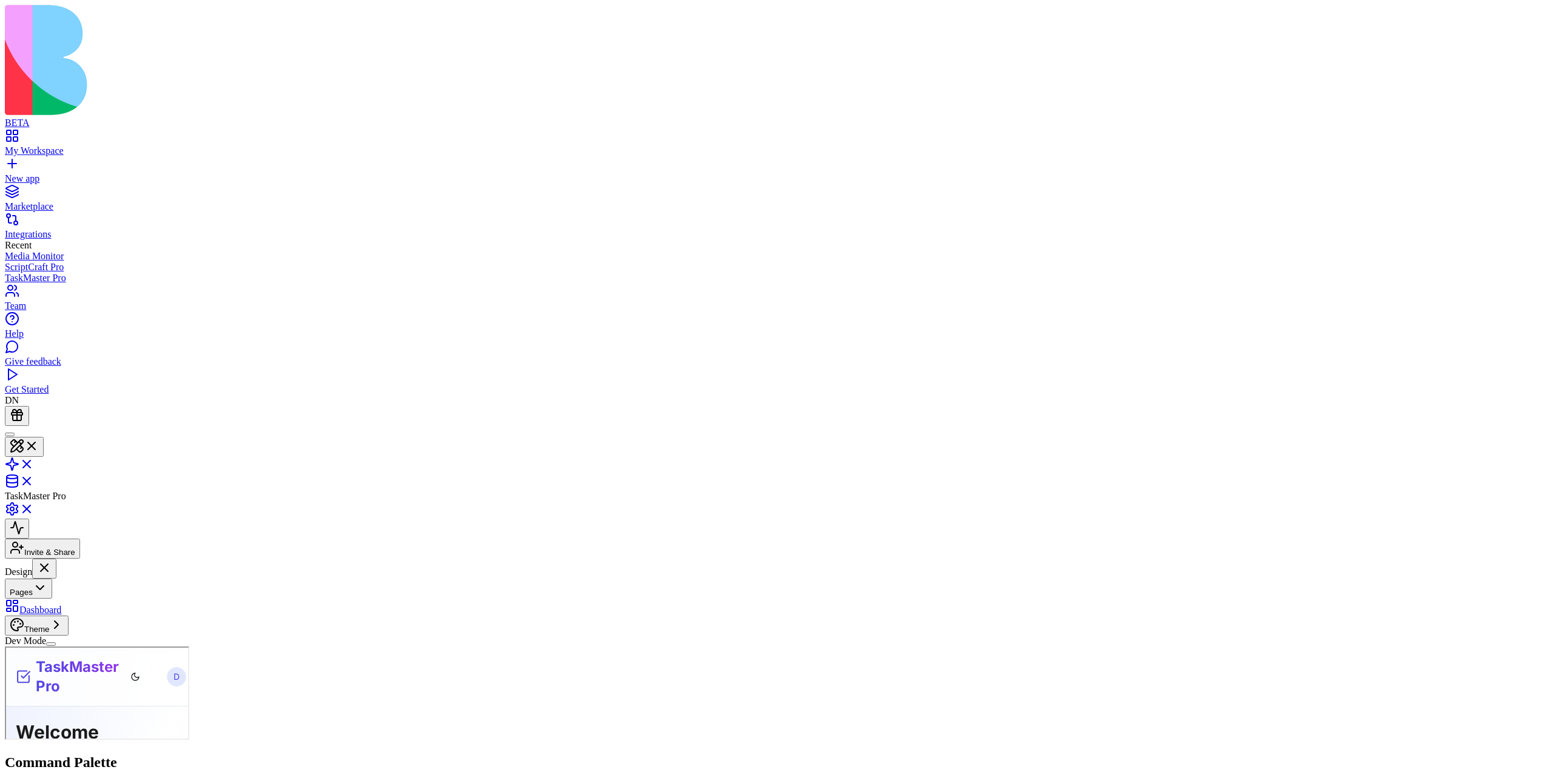
click at [69, 636] on button "Theme" at bounding box center [37, 626] width 64 height 20
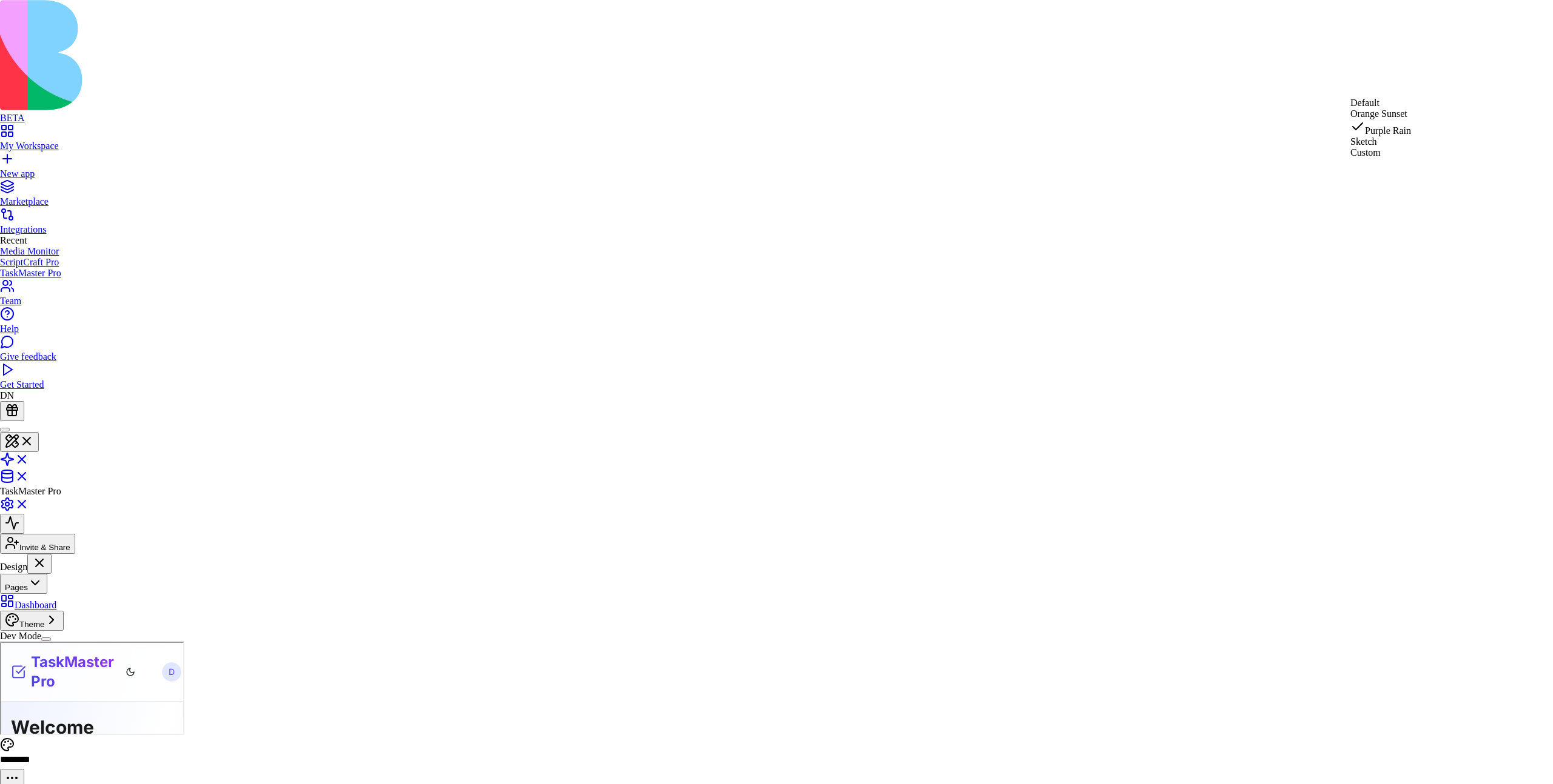
type input "*******"
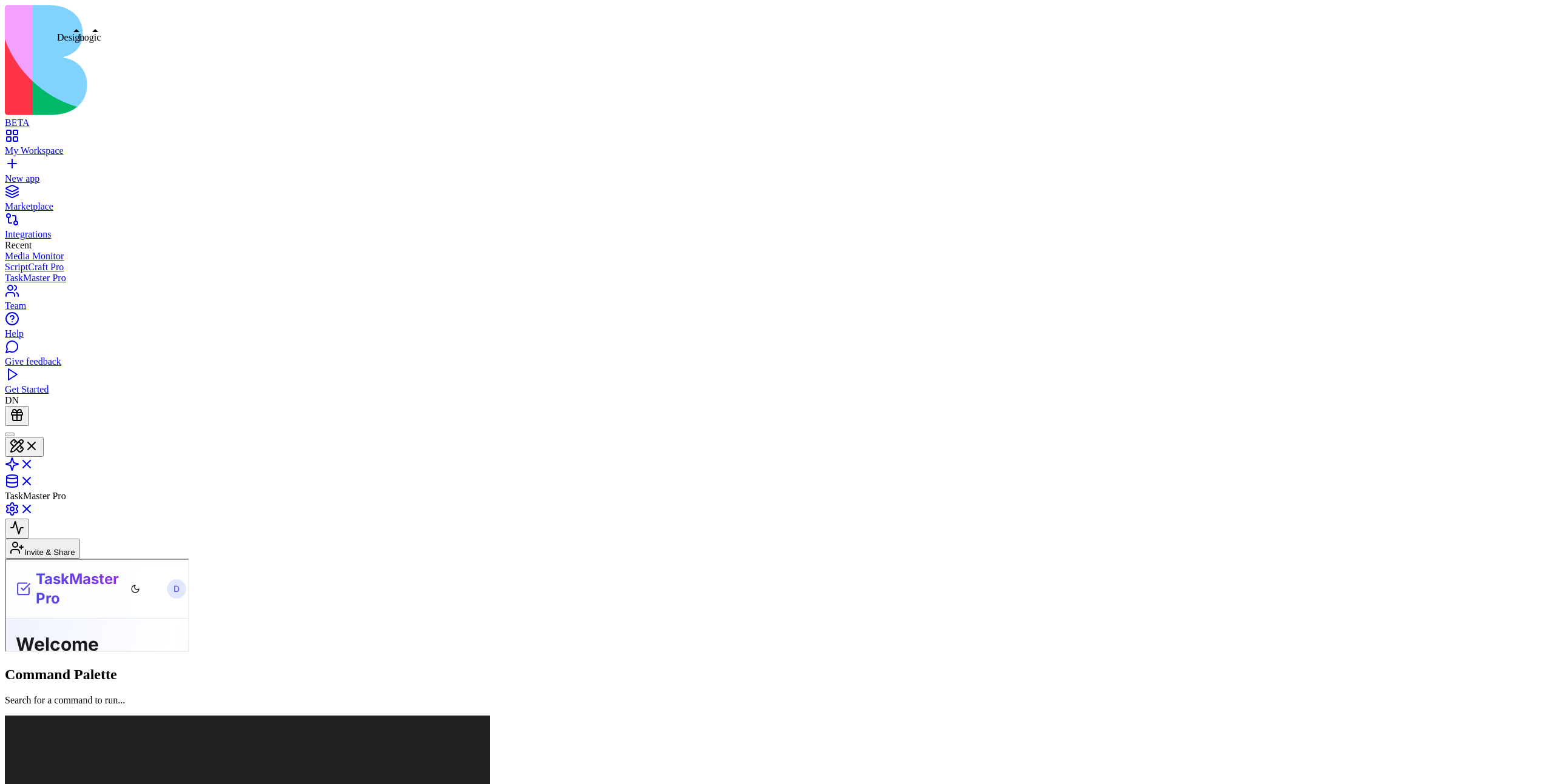
click at [43, 437] on button at bounding box center [24, 447] width 38 height 20
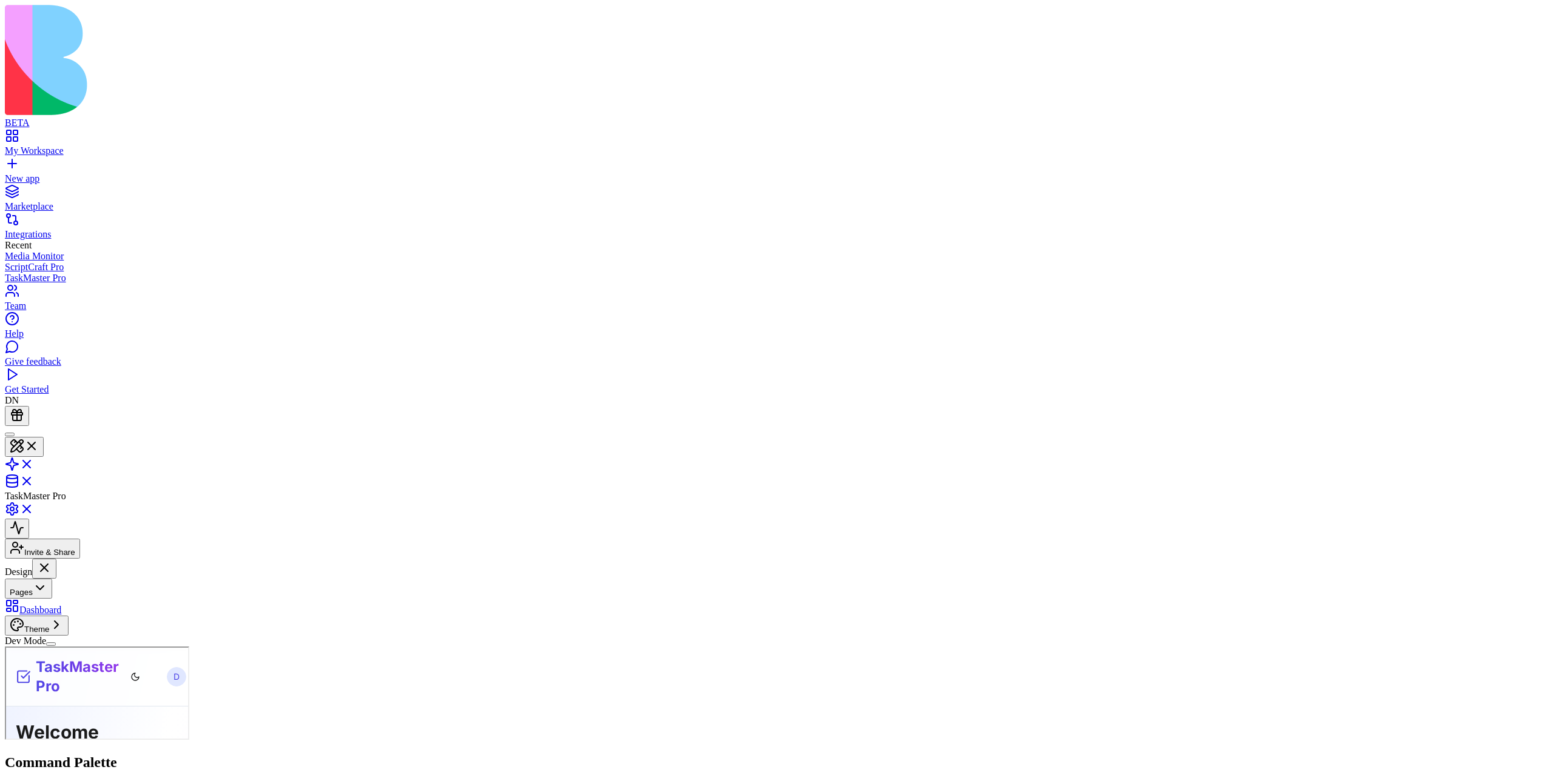
click at [69, 636] on button "Theme" at bounding box center [37, 626] width 64 height 20
